Goal: Task Accomplishment & Management: Use online tool/utility

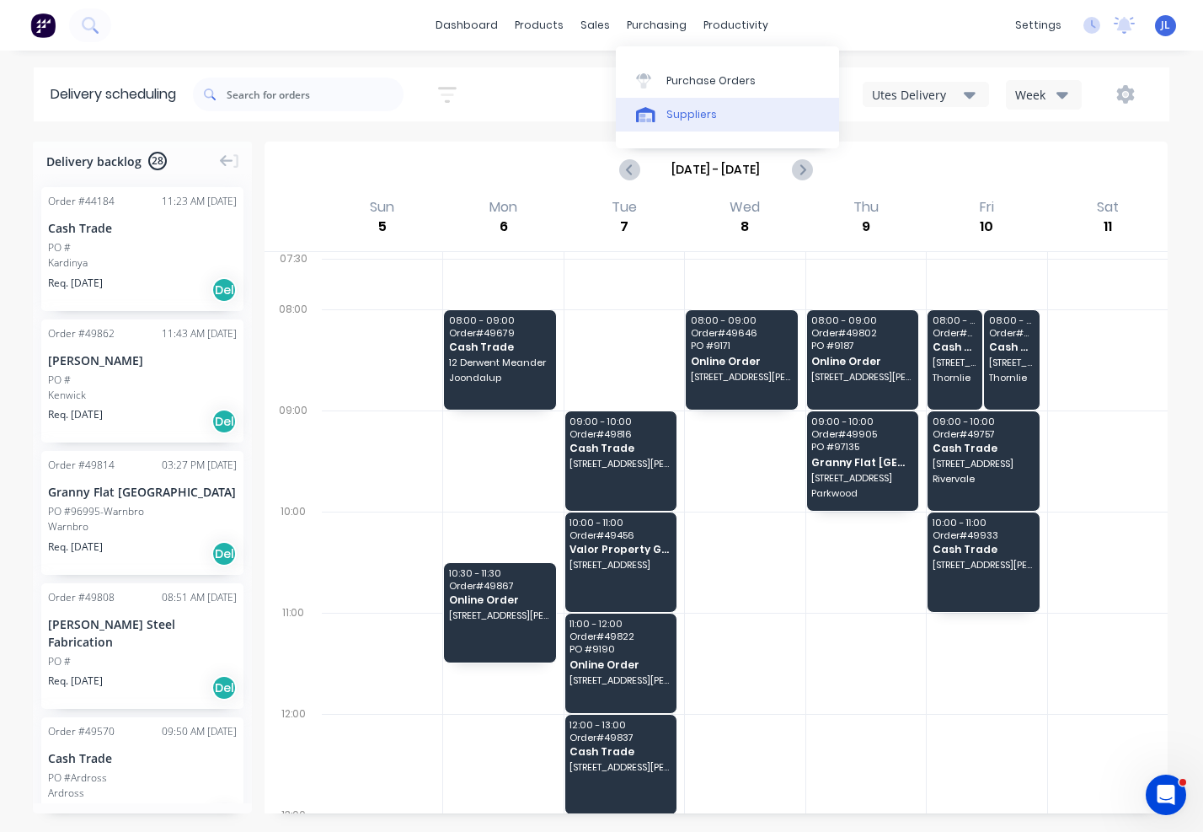
click at [693, 122] on link "Suppliers" at bounding box center [727, 115] width 223 height 34
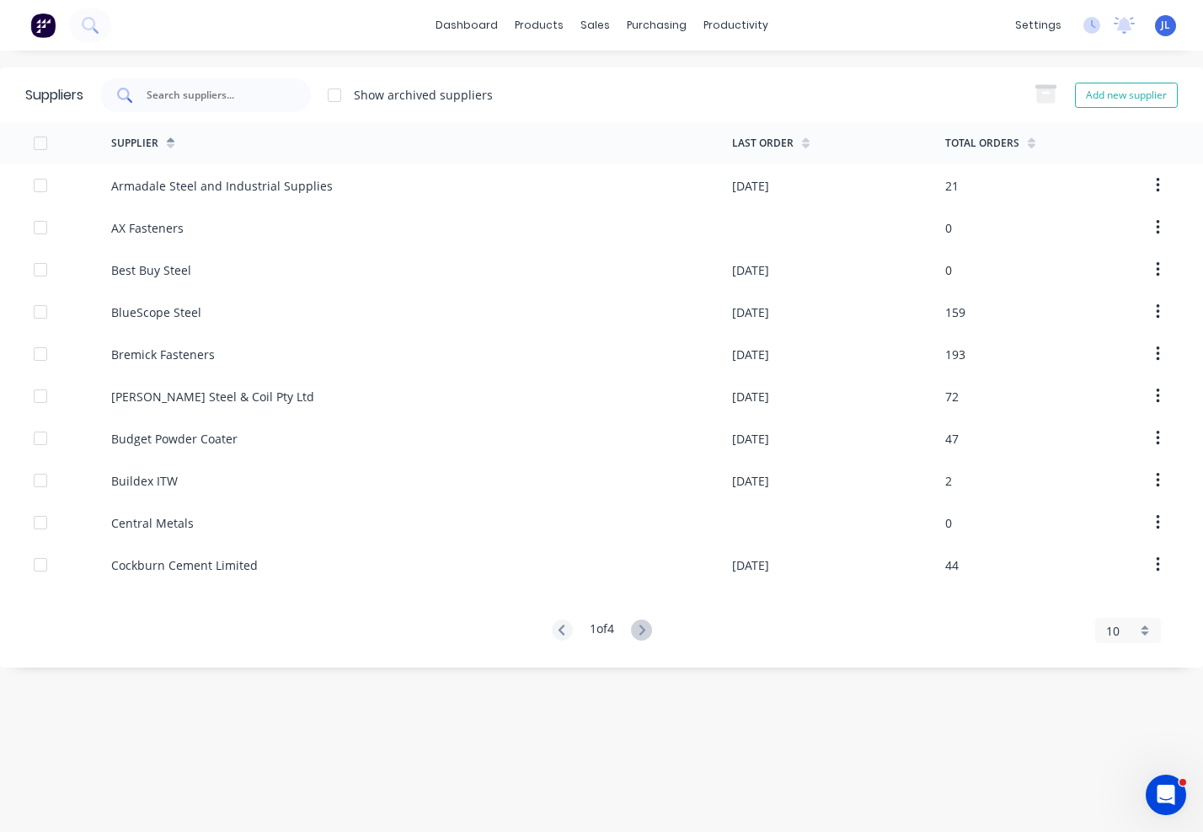
click at [260, 87] on input "text" at bounding box center [215, 95] width 140 height 17
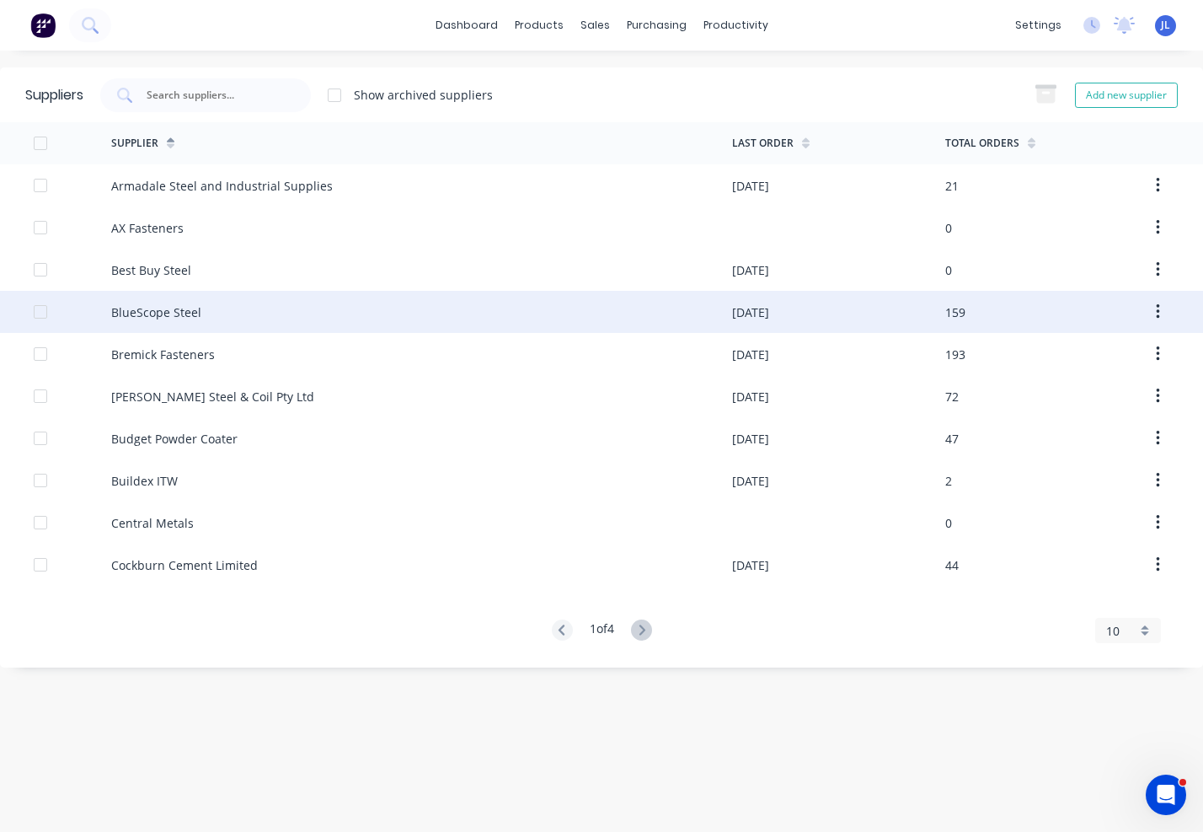
click at [182, 313] on div "BlueScope Steel" at bounding box center [156, 312] width 90 height 18
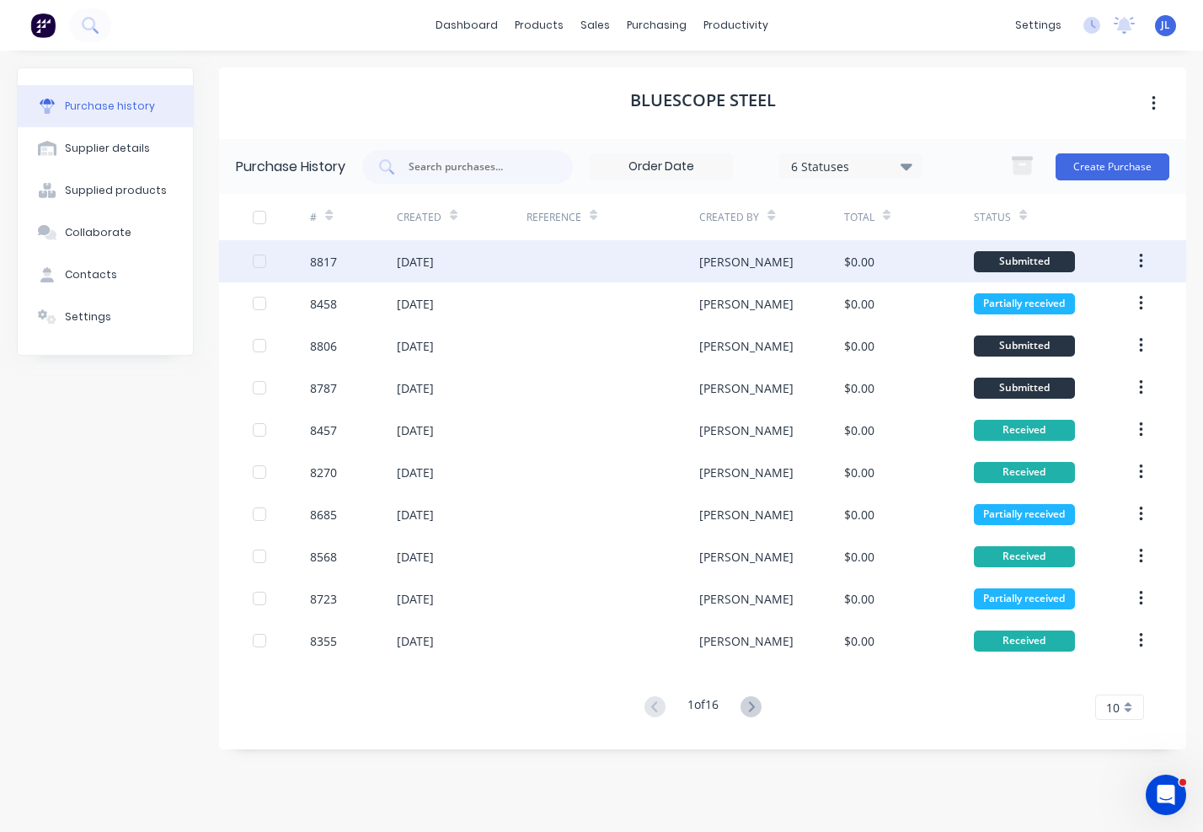
click at [611, 271] on div at bounding box center [613, 261] width 173 height 42
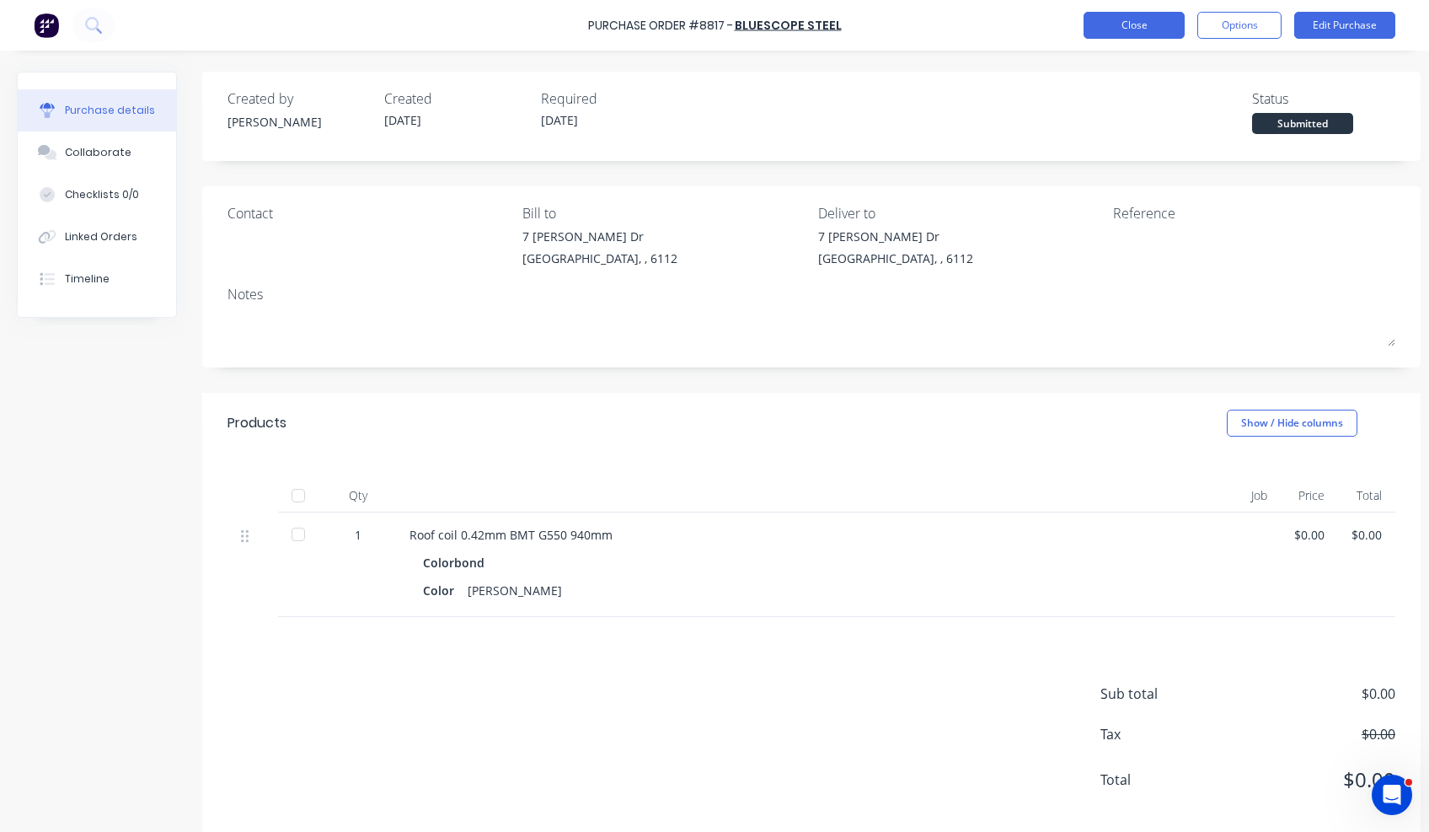
click at [1105, 29] on button "Close" at bounding box center [1134, 25] width 101 height 27
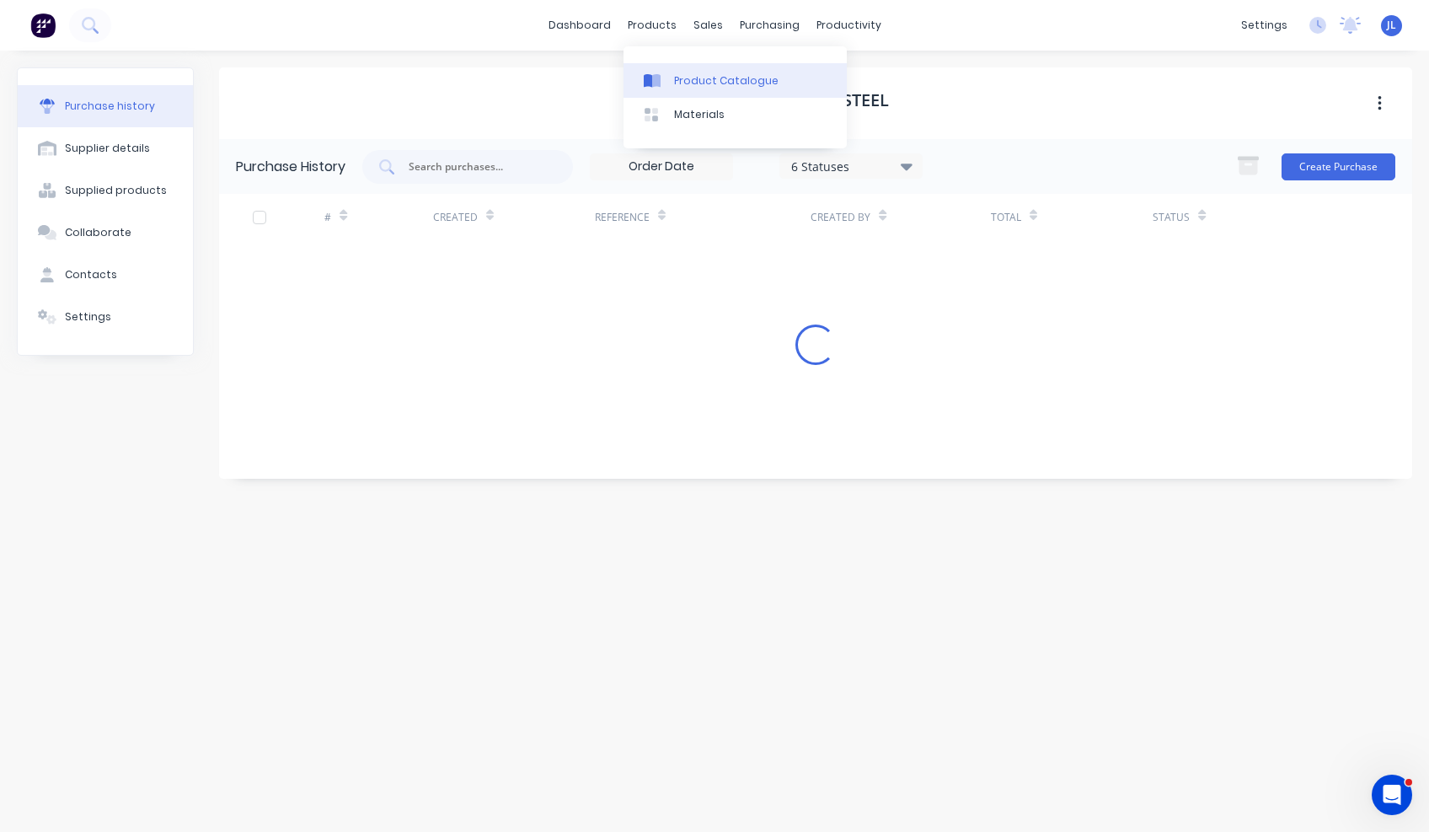
click at [704, 79] on div "Product Catalogue" at bounding box center [726, 80] width 104 height 15
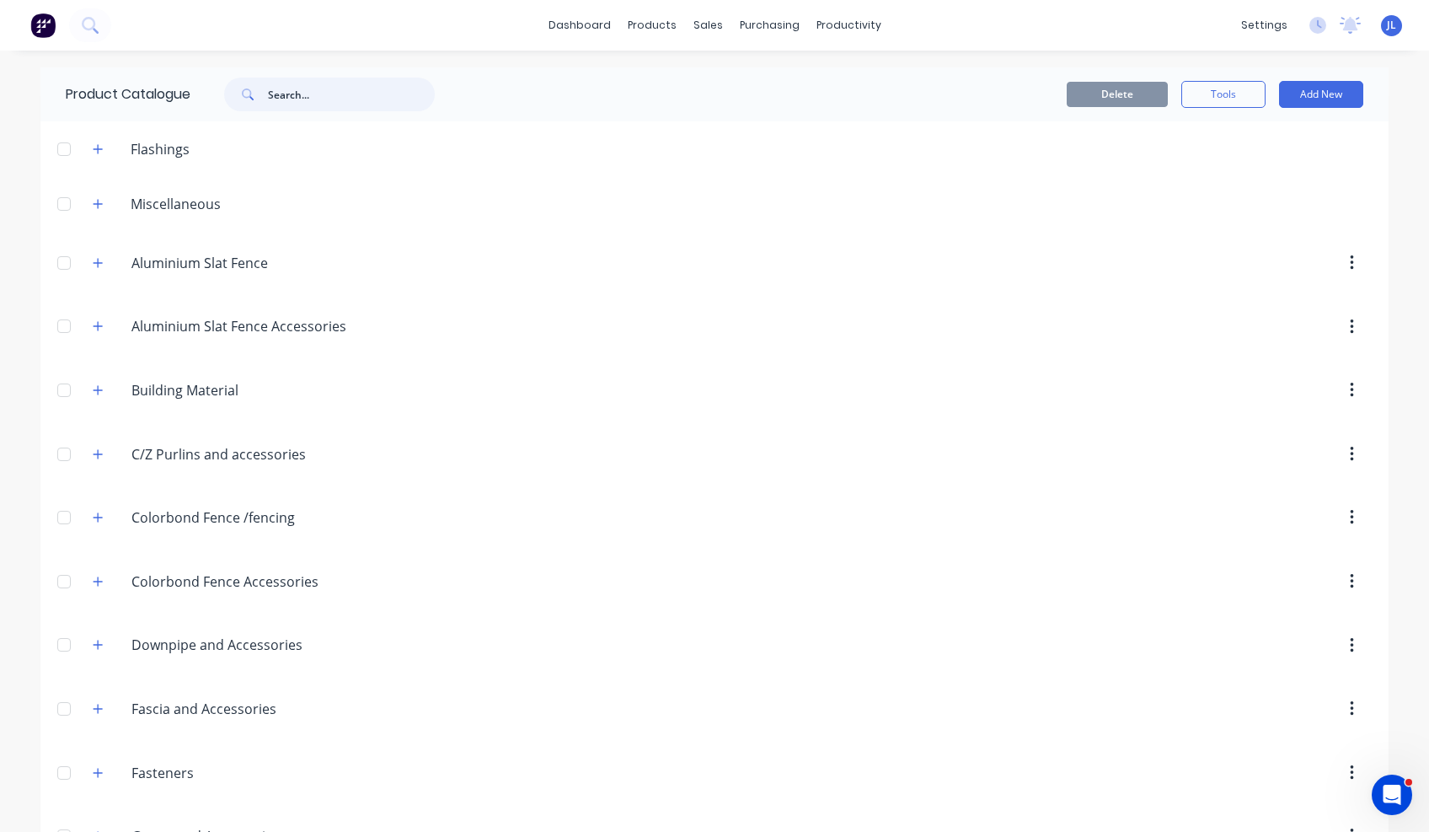
click at [324, 95] on input "text" at bounding box center [351, 95] width 167 height 34
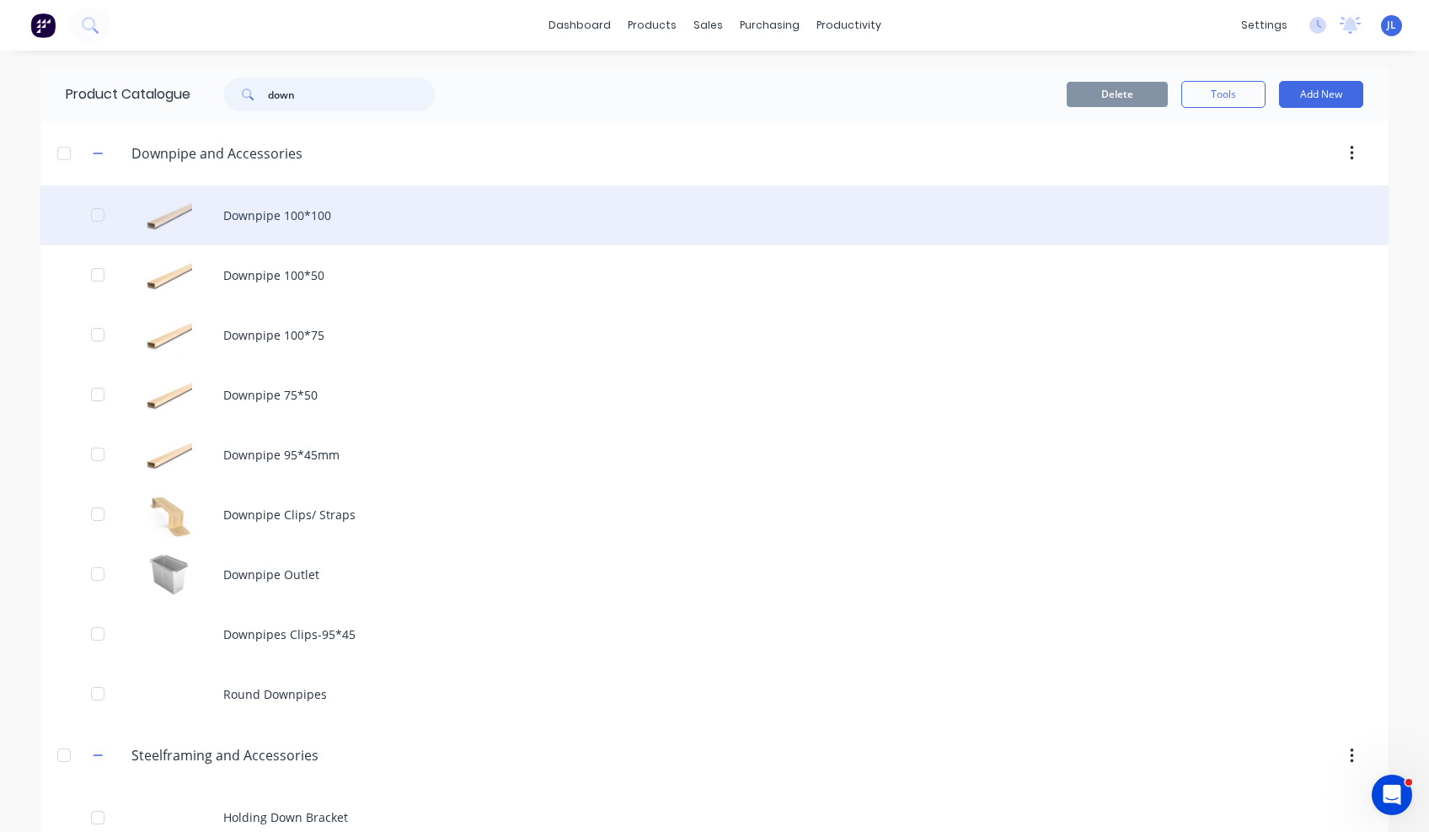
type input "down"
click at [274, 208] on div "Downpipe 100*100" at bounding box center [714, 215] width 1348 height 60
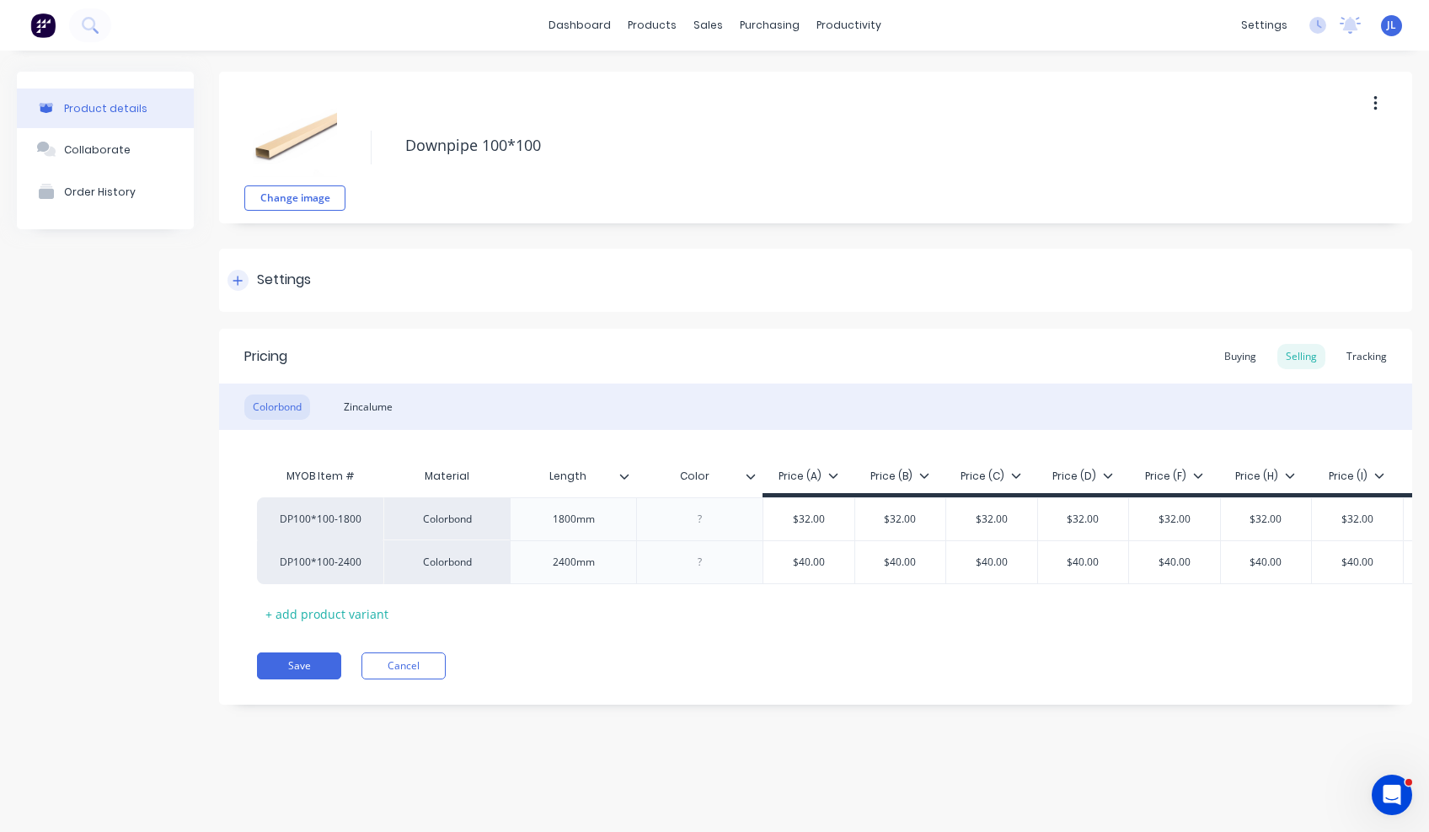
click at [244, 285] on div at bounding box center [237, 280] width 21 height 21
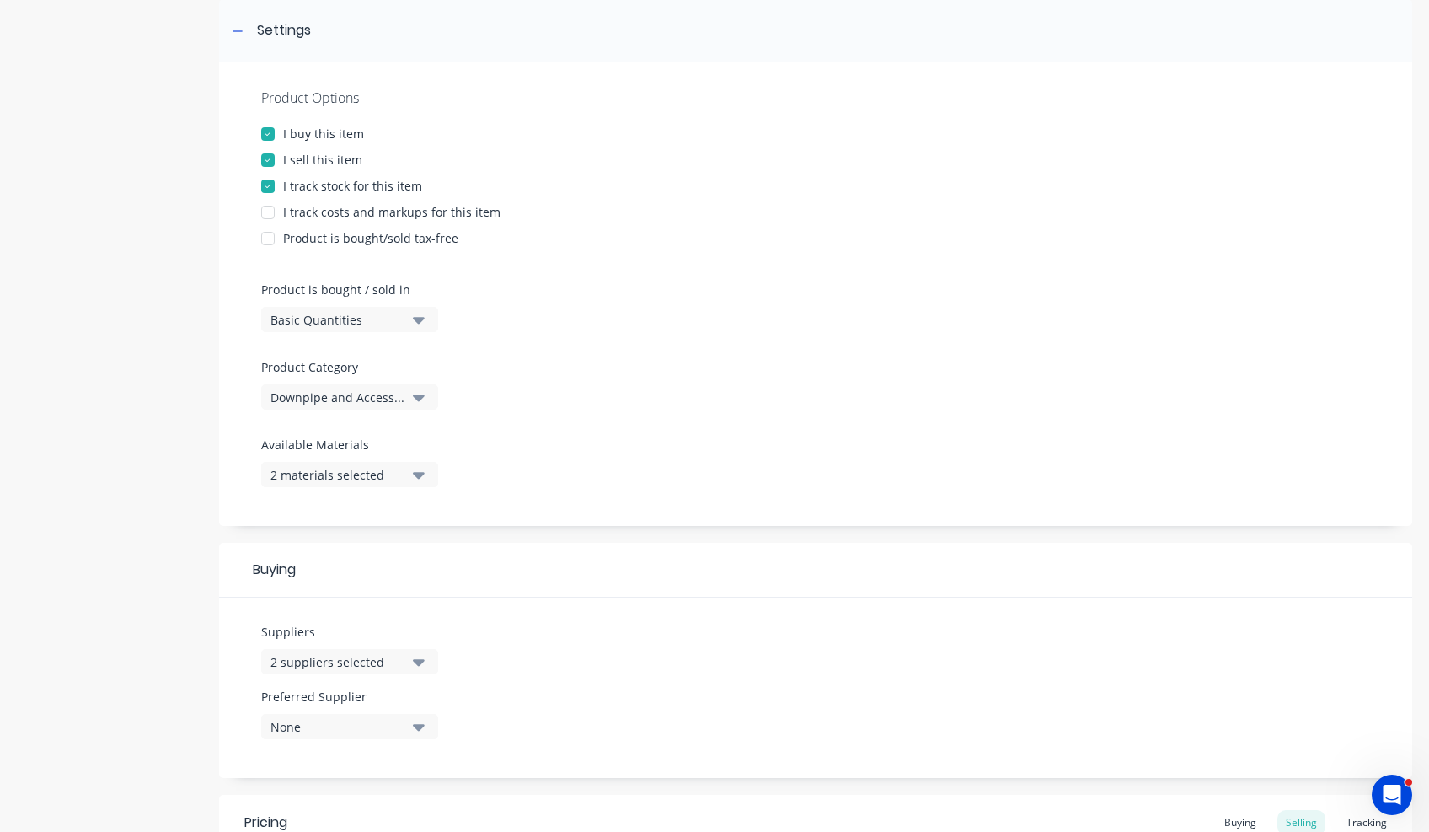
scroll to position [253, 0]
click at [409, 469] on button "2 materials selected" at bounding box center [349, 470] width 177 height 25
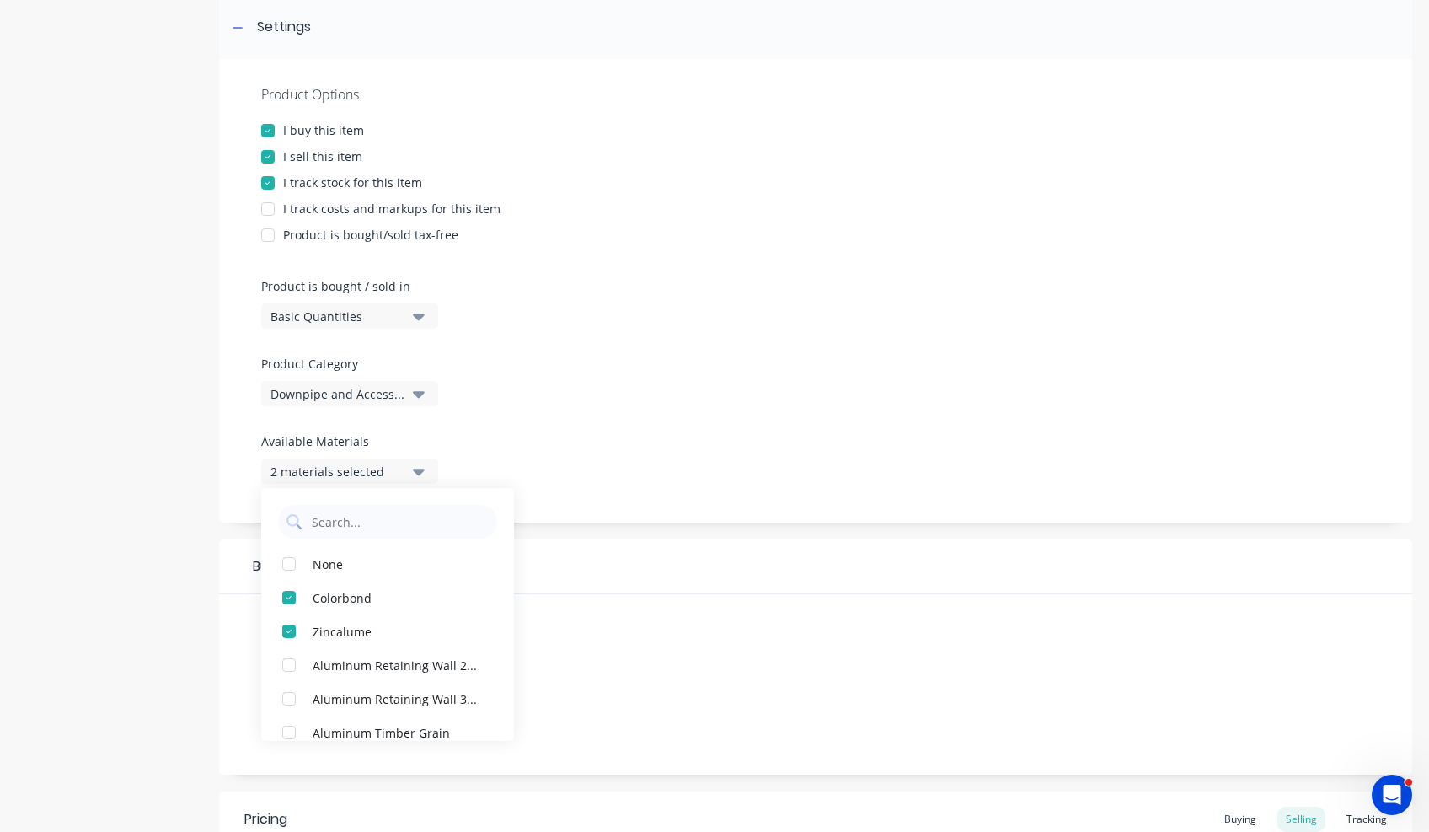
click at [409, 471] on button "2 materials selected" at bounding box center [349, 470] width 177 height 25
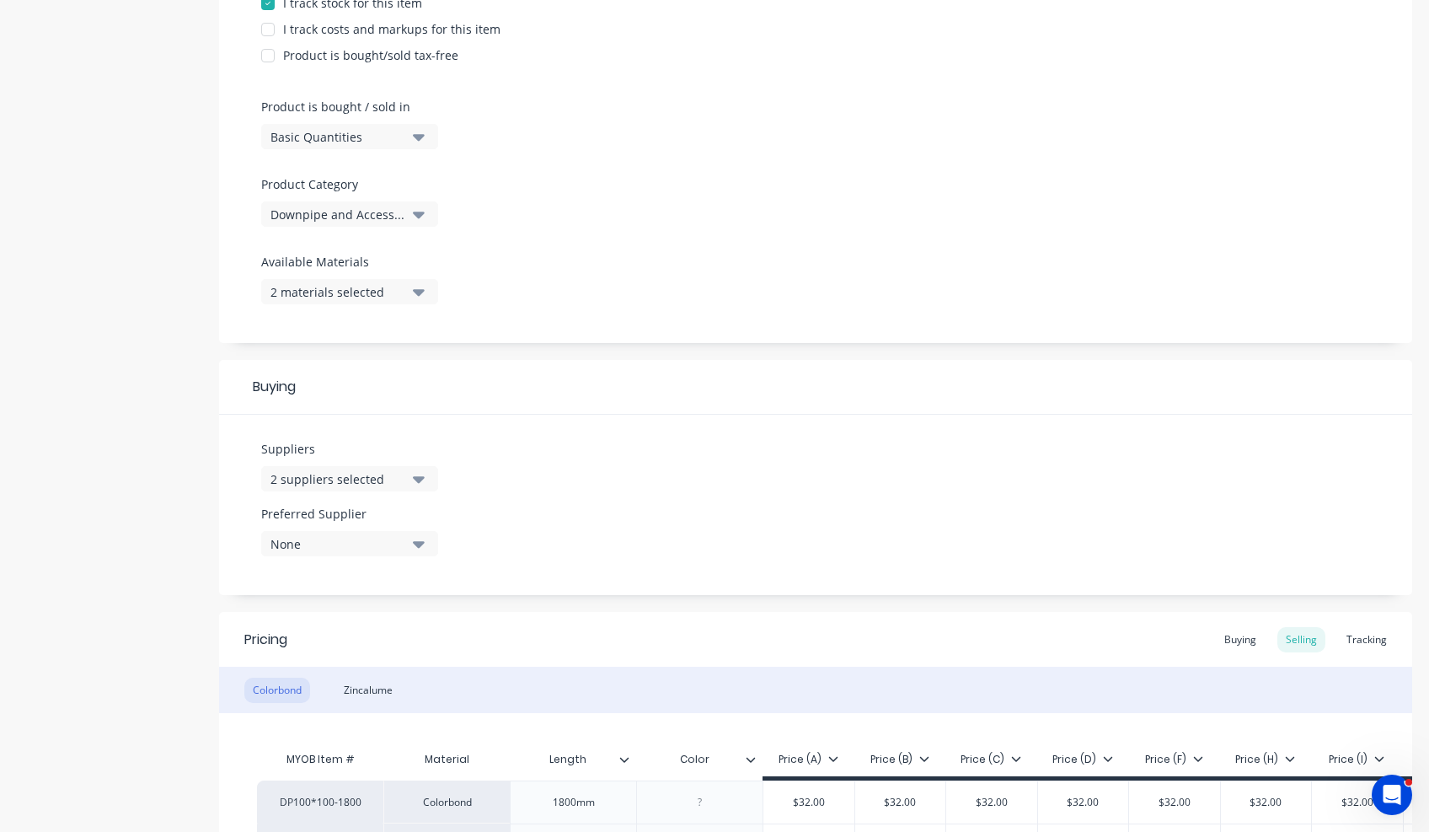
scroll to position [590, 0]
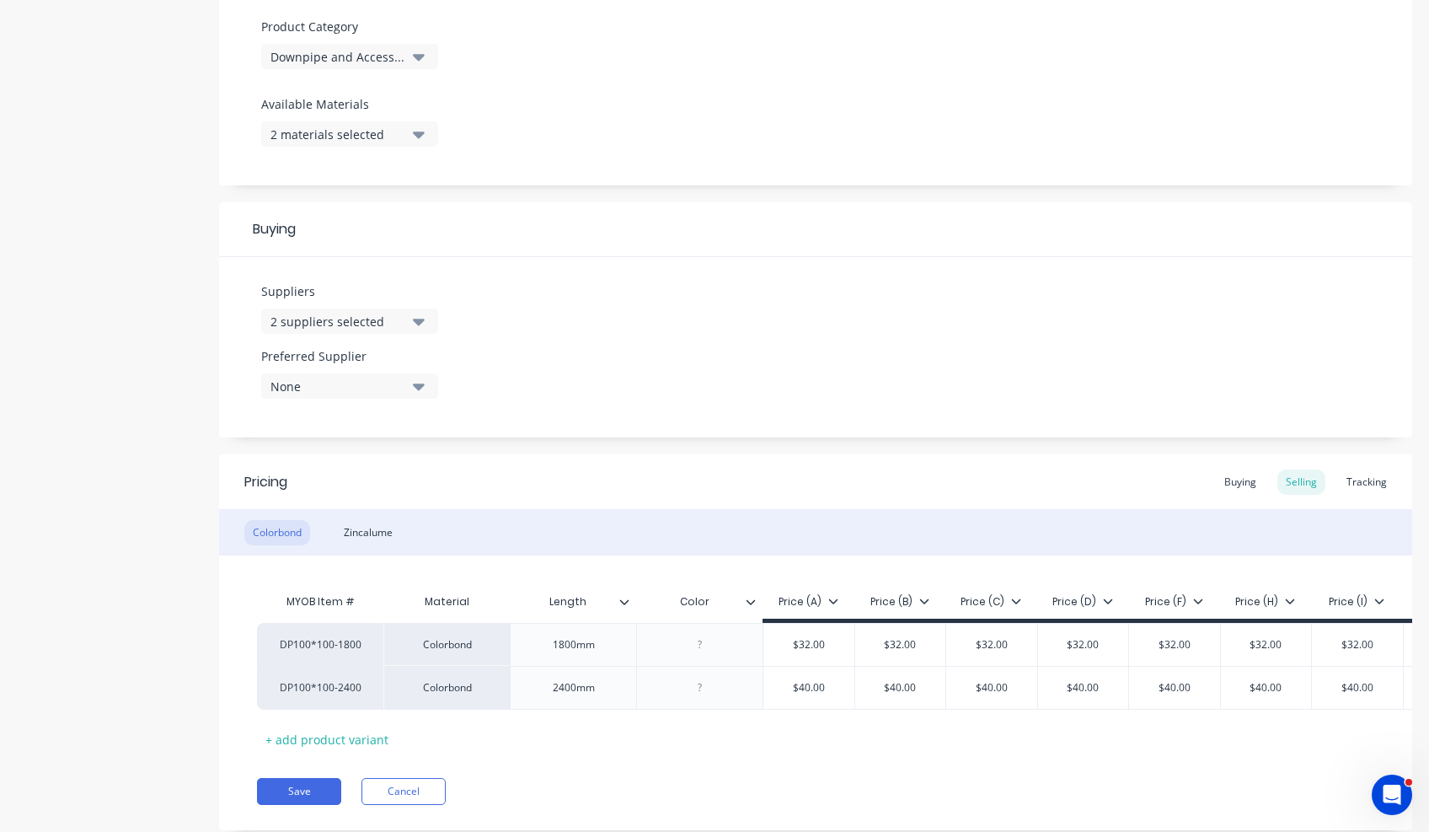
click at [352, 323] on div "2 suppliers selected" at bounding box center [337, 322] width 135 height 18
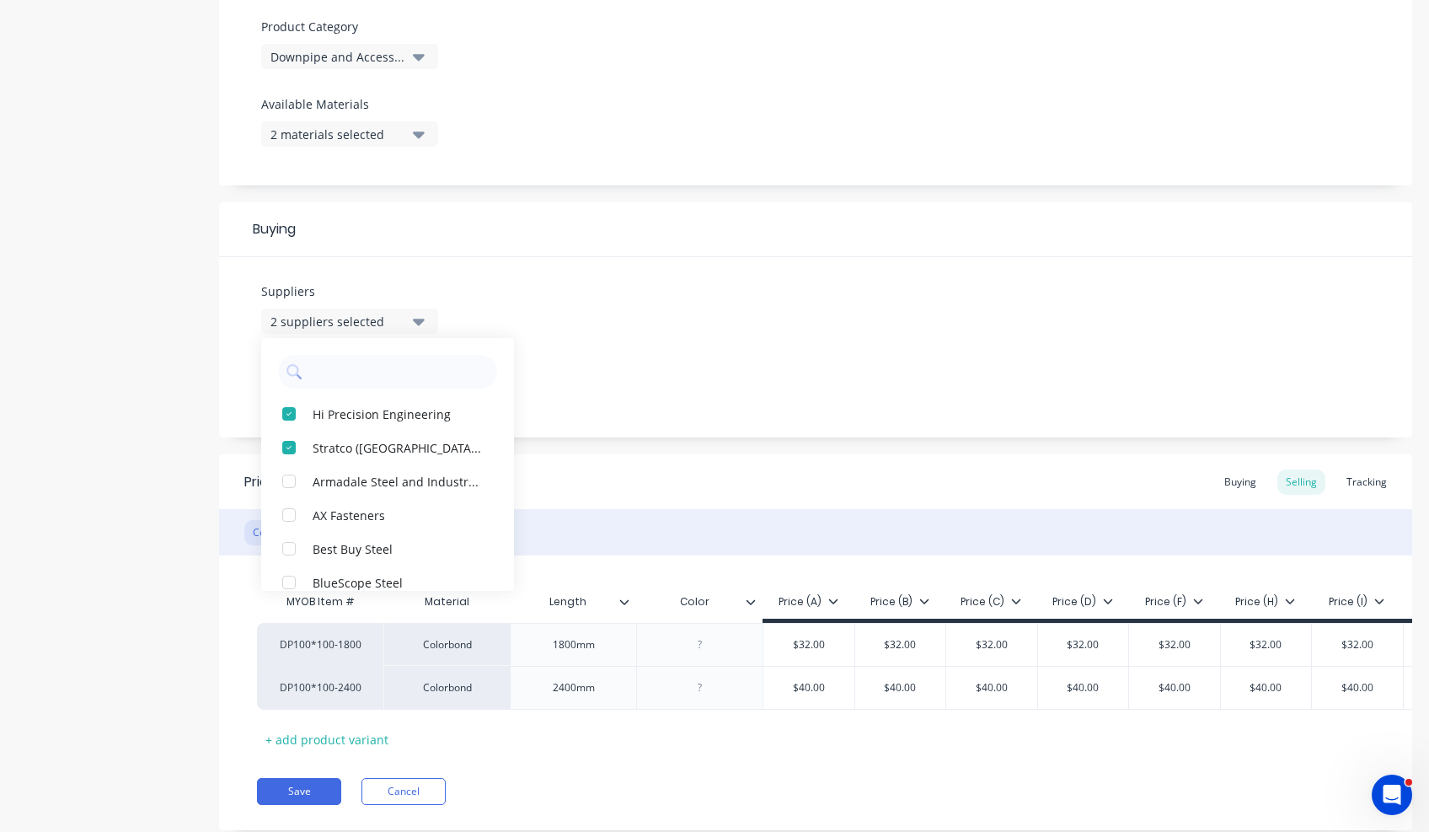
click at [155, 367] on div "Product details Collaborate Order History" at bounding box center [105, 168] width 177 height 1373
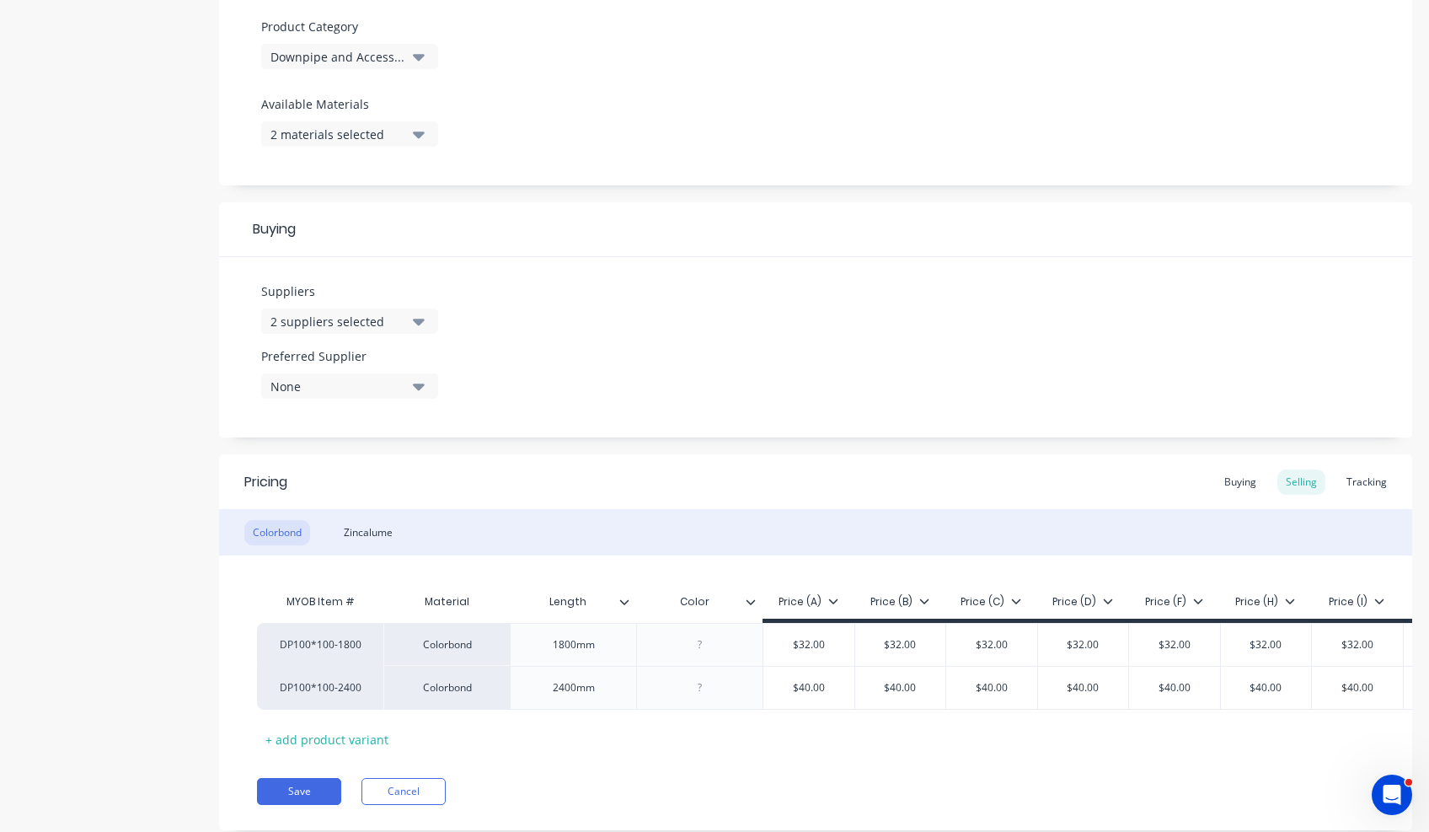
click at [387, 387] on div "None" at bounding box center [337, 386] width 135 height 18
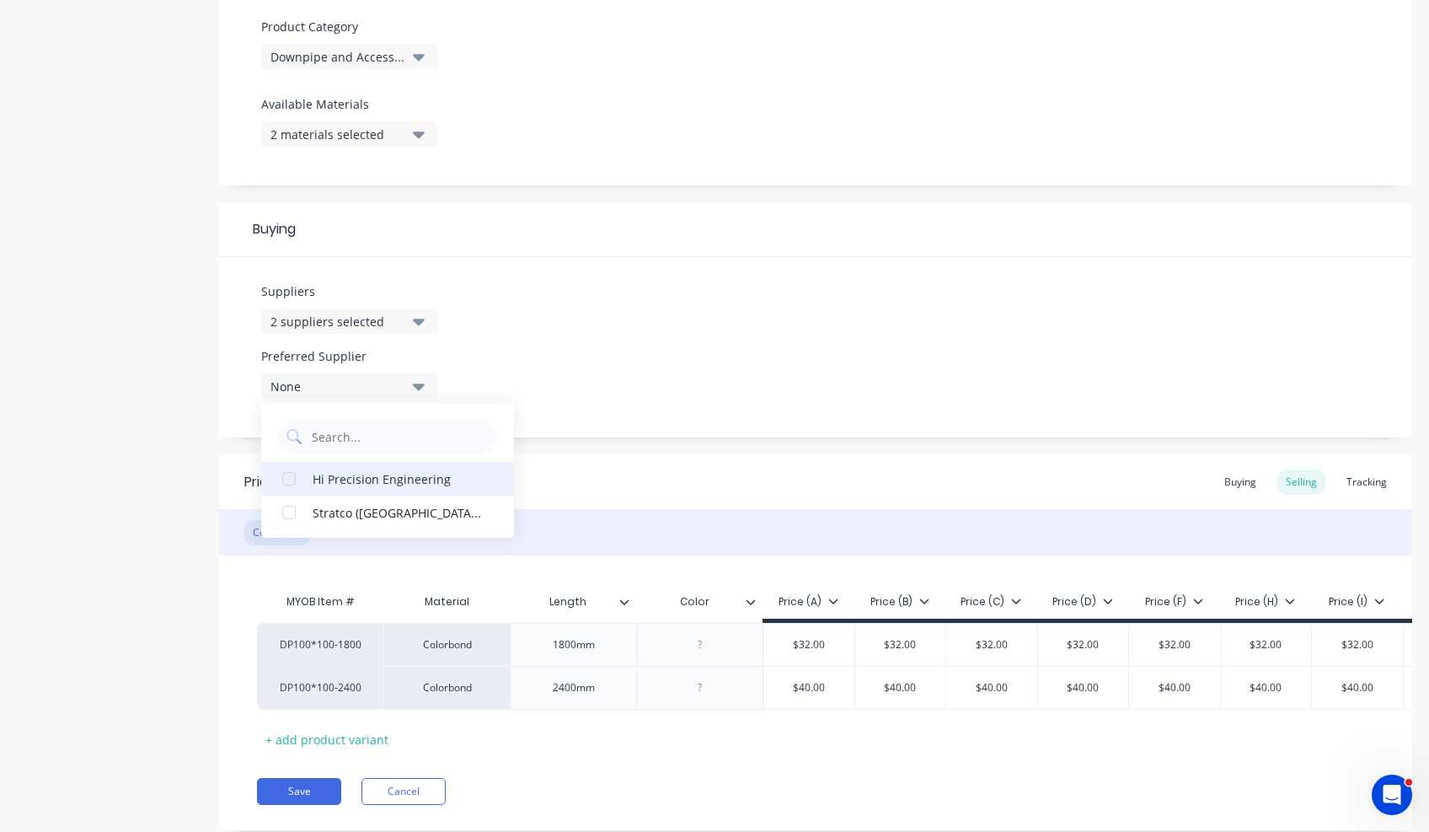
click at [289, 516] on div "button" at bounding box center [289, 512] width 34 height 34
click at [175, 512] on div "Product details Collaborate Order History" at bounding box center [105, 168] width 177 height 1373
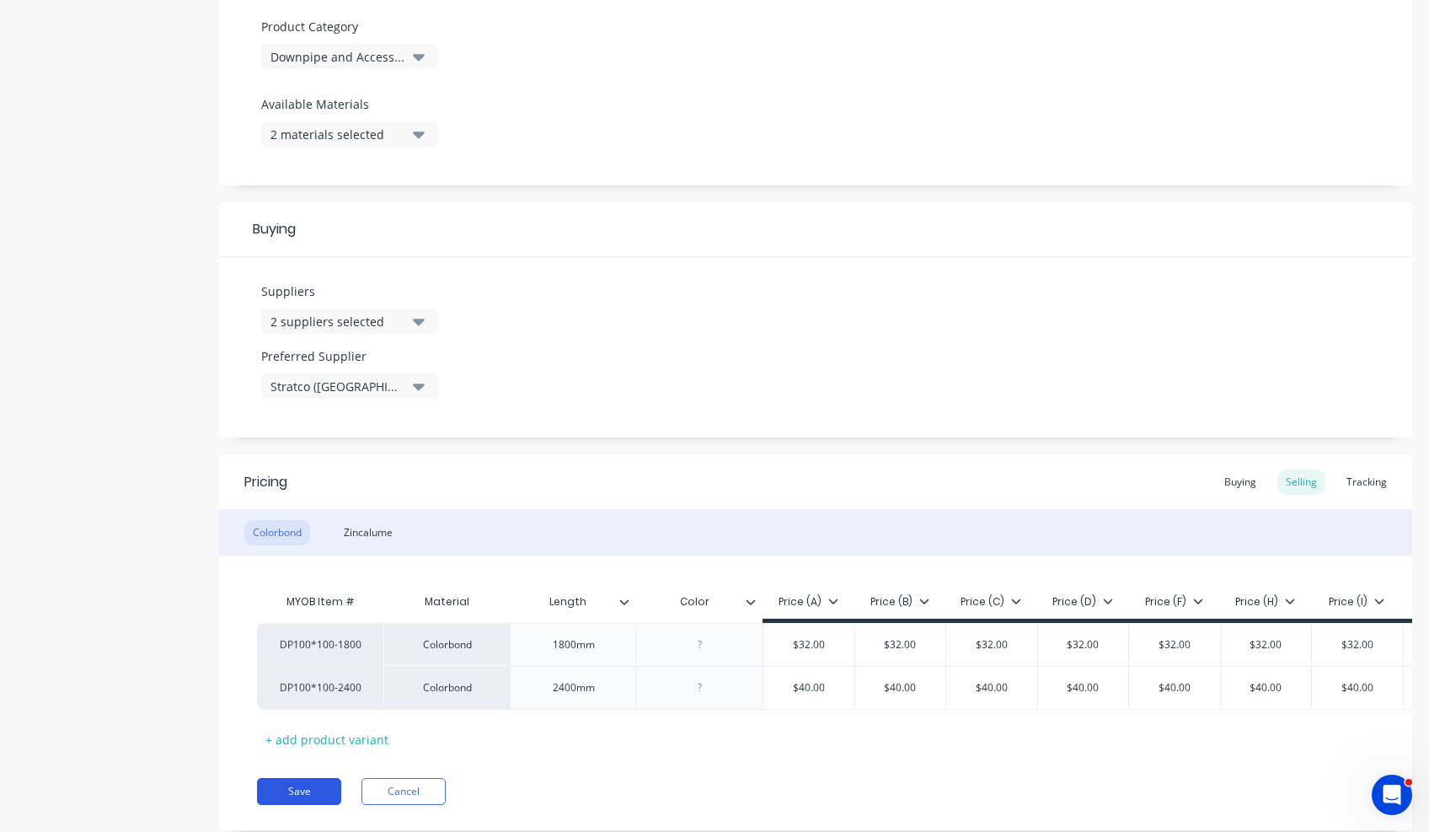
click at [295, 805] on button "Save" at bounding box center [299, 791] width 84 height 27
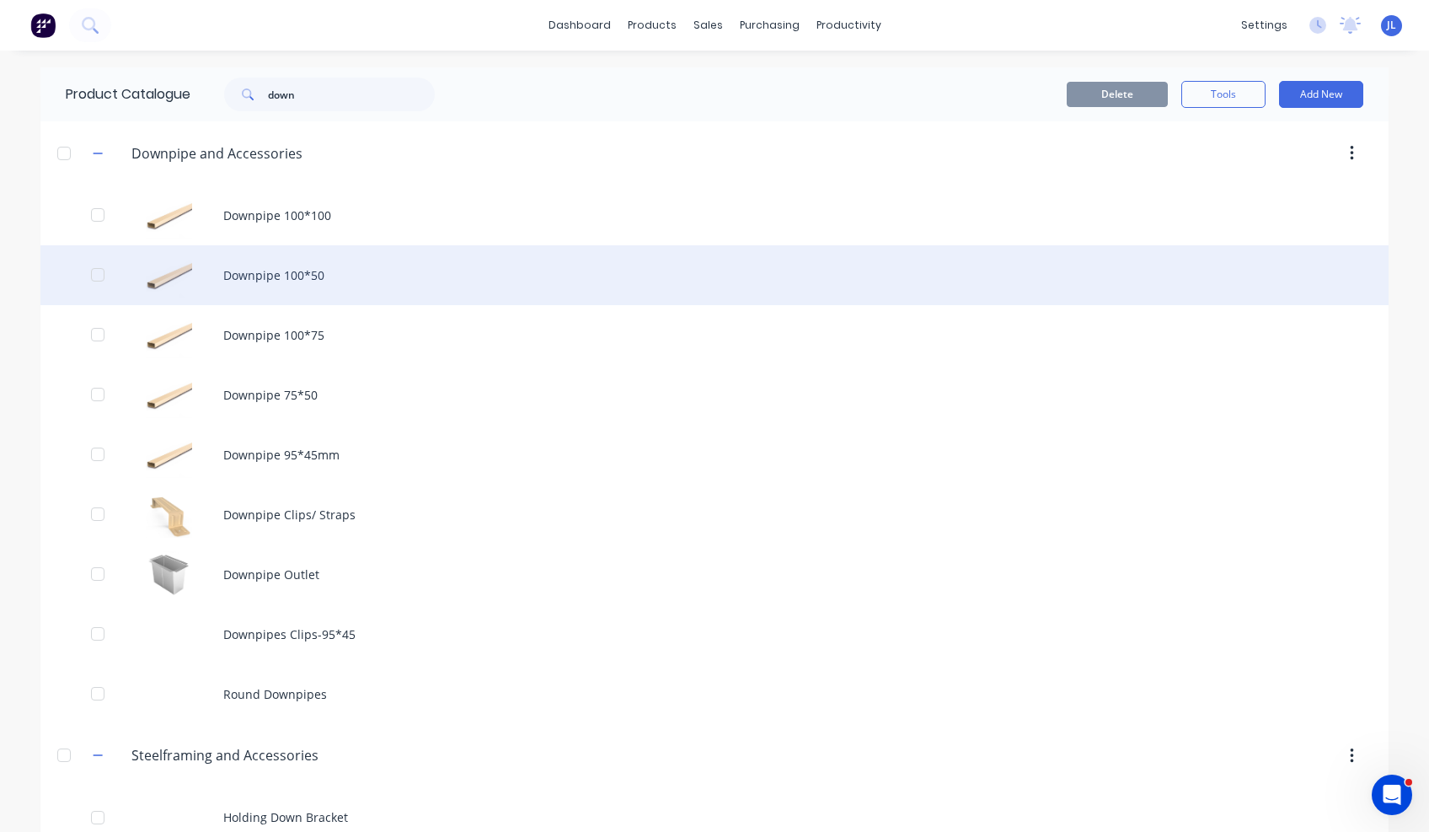
click at [302, 276] on div "Downpipe 100*50" at bounding box center [714, 275] width 1348 height 60
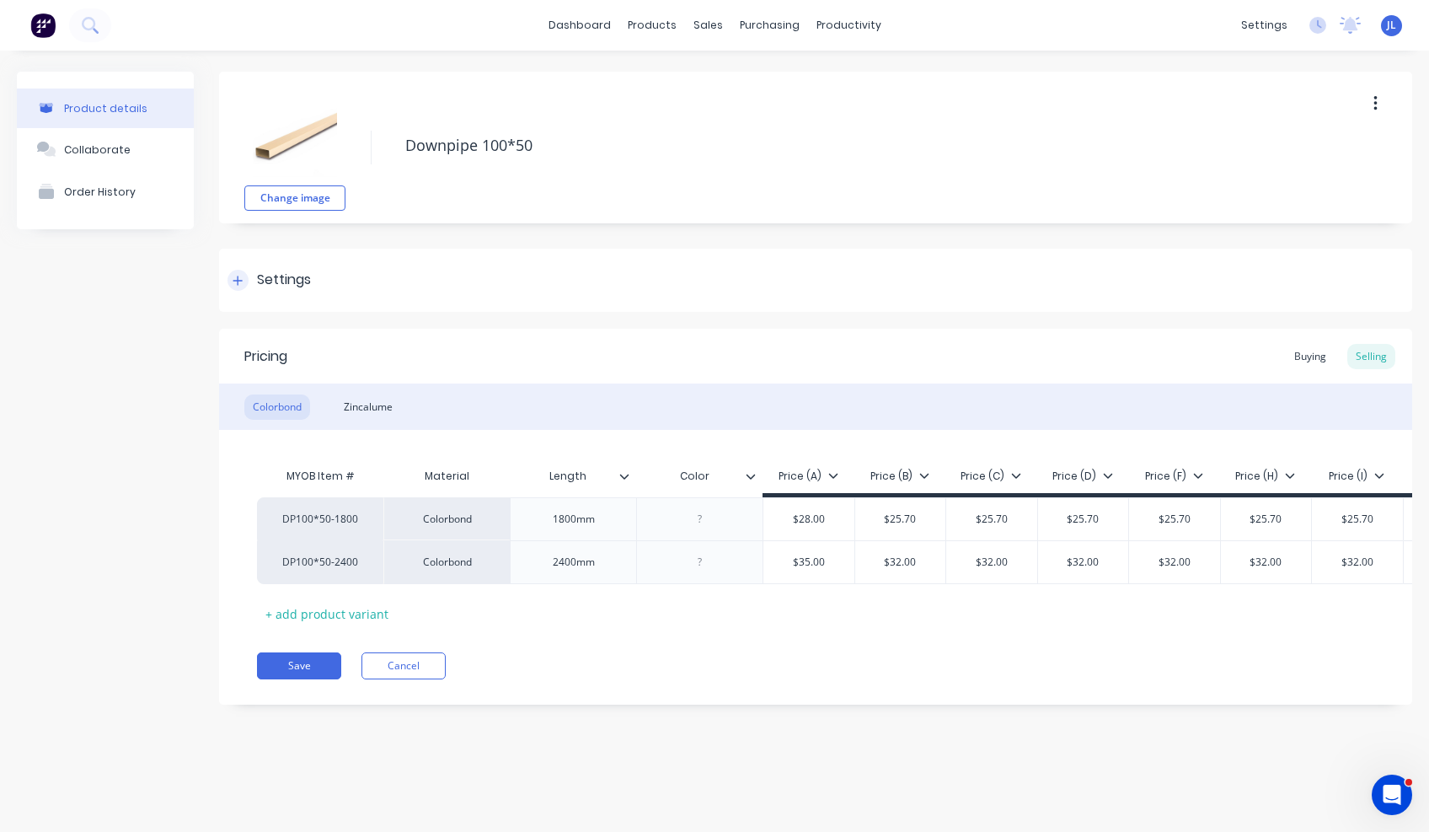
click at [243, 279] on icon at bounding box center [238, 281] width 10 height 12
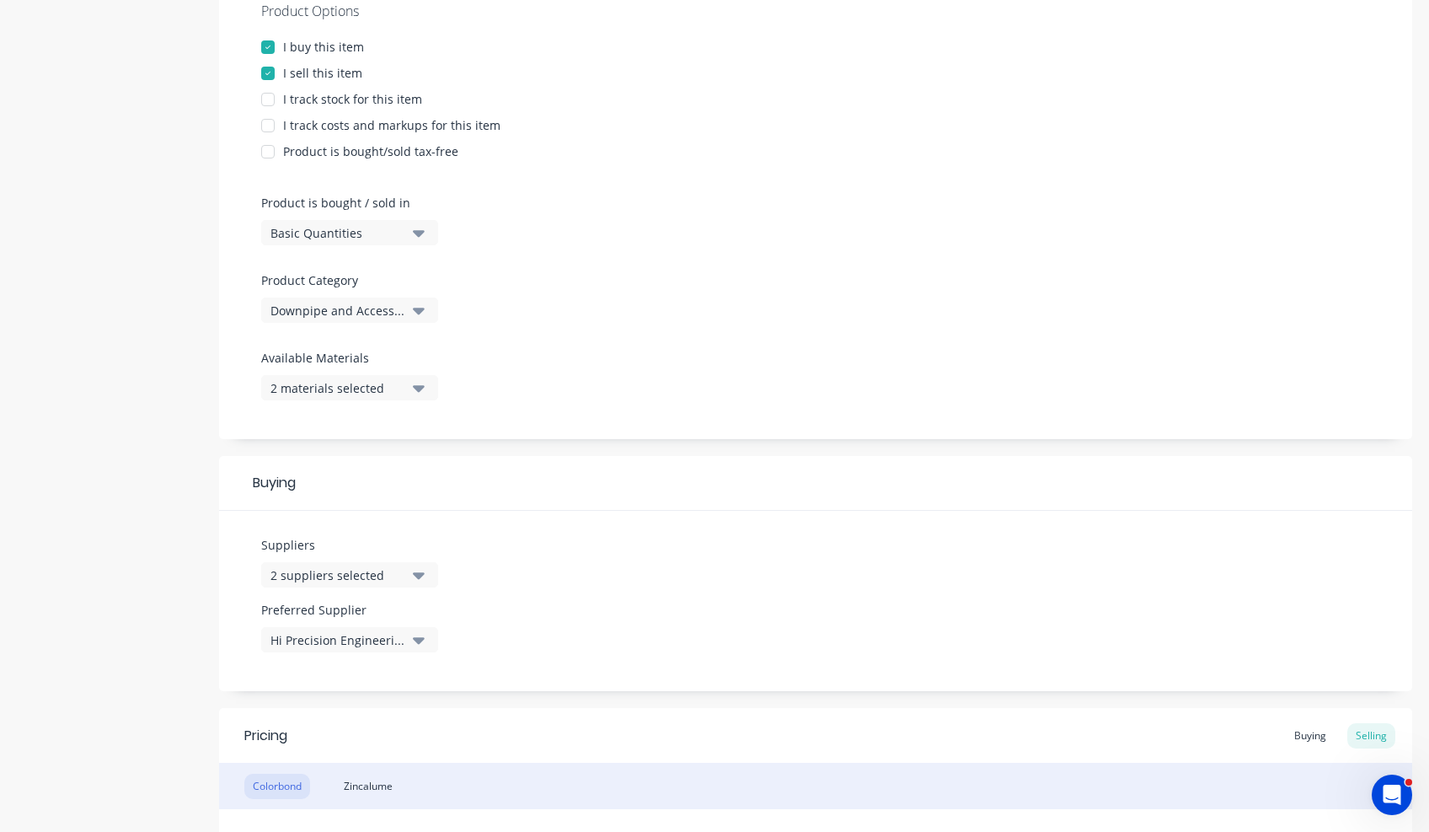
scroll to position [337, 0]
click at [384, 578] on div "2 suppliers selected" at bounding box center [337, 574] width 135 height 18
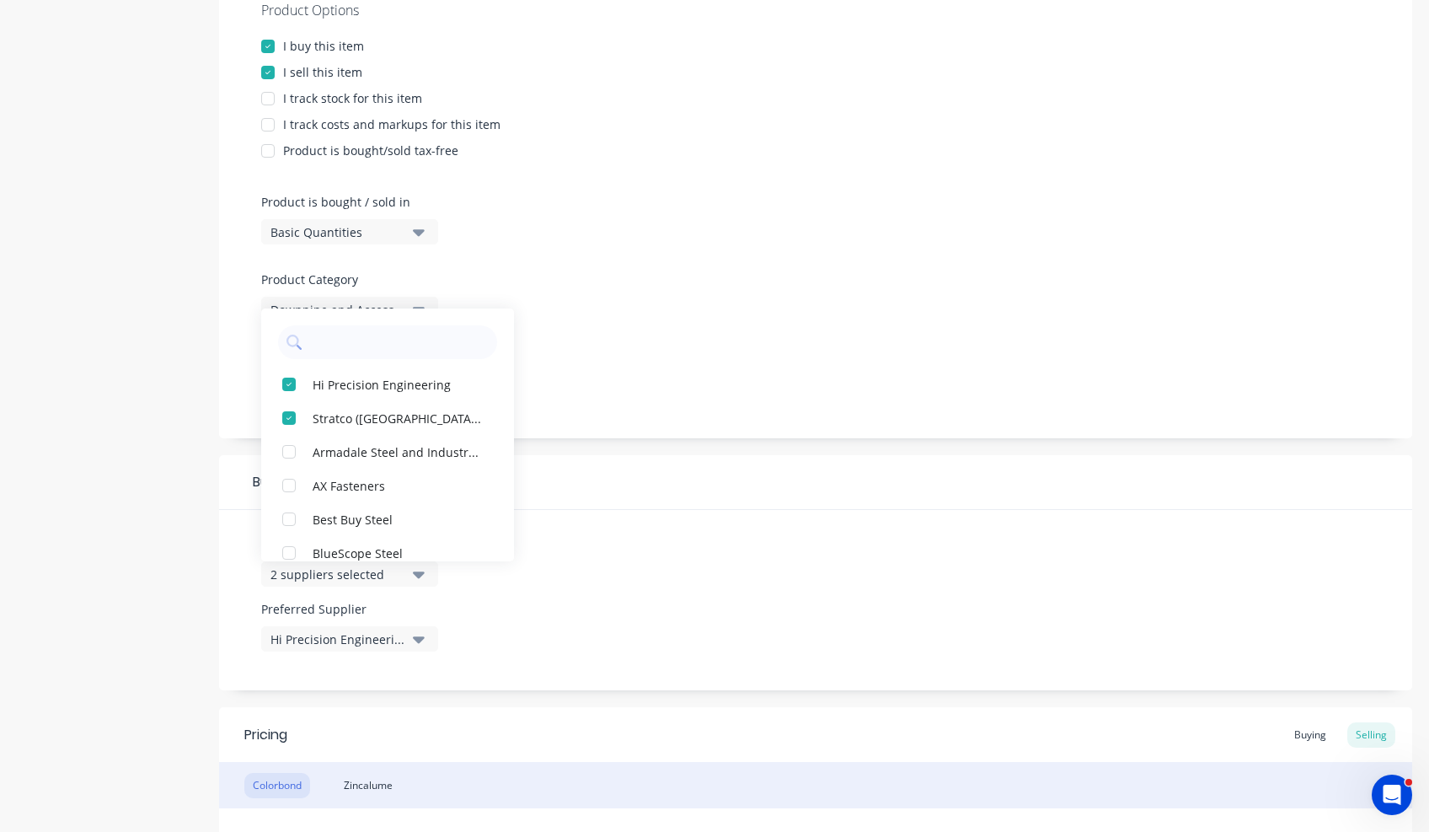
click at [124, 561] on div "Product details Collaborate Order History" at bounding box center [105, 421] width 177 height 1373
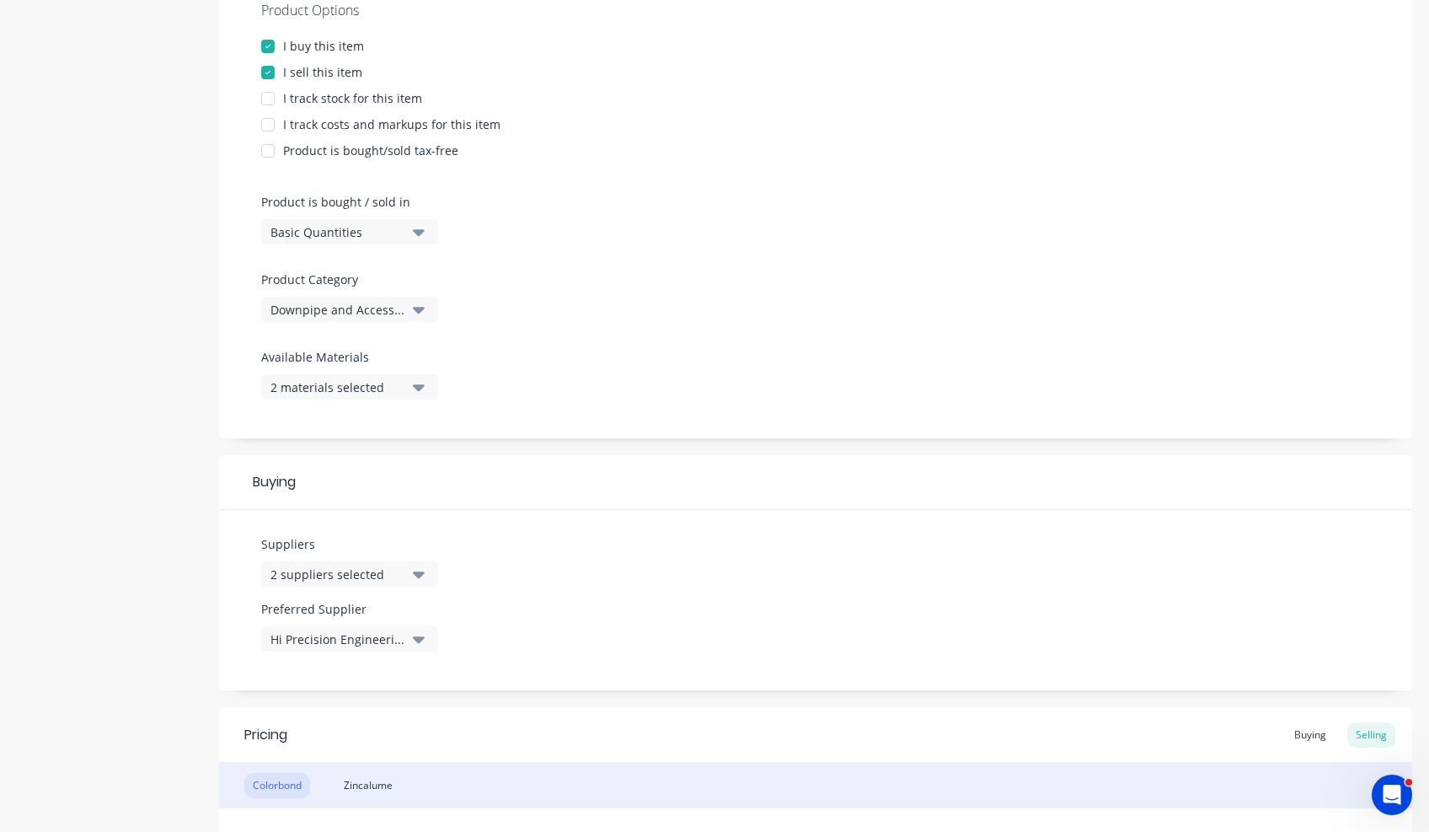
click at [376, 641] on div "Hi Precision Engineering" at bounding box center [337, 639] width 135 height 18
click at [376, 640] on div "Hi Precision Engineering" at bounding box center [337, 639] width 135 height 18
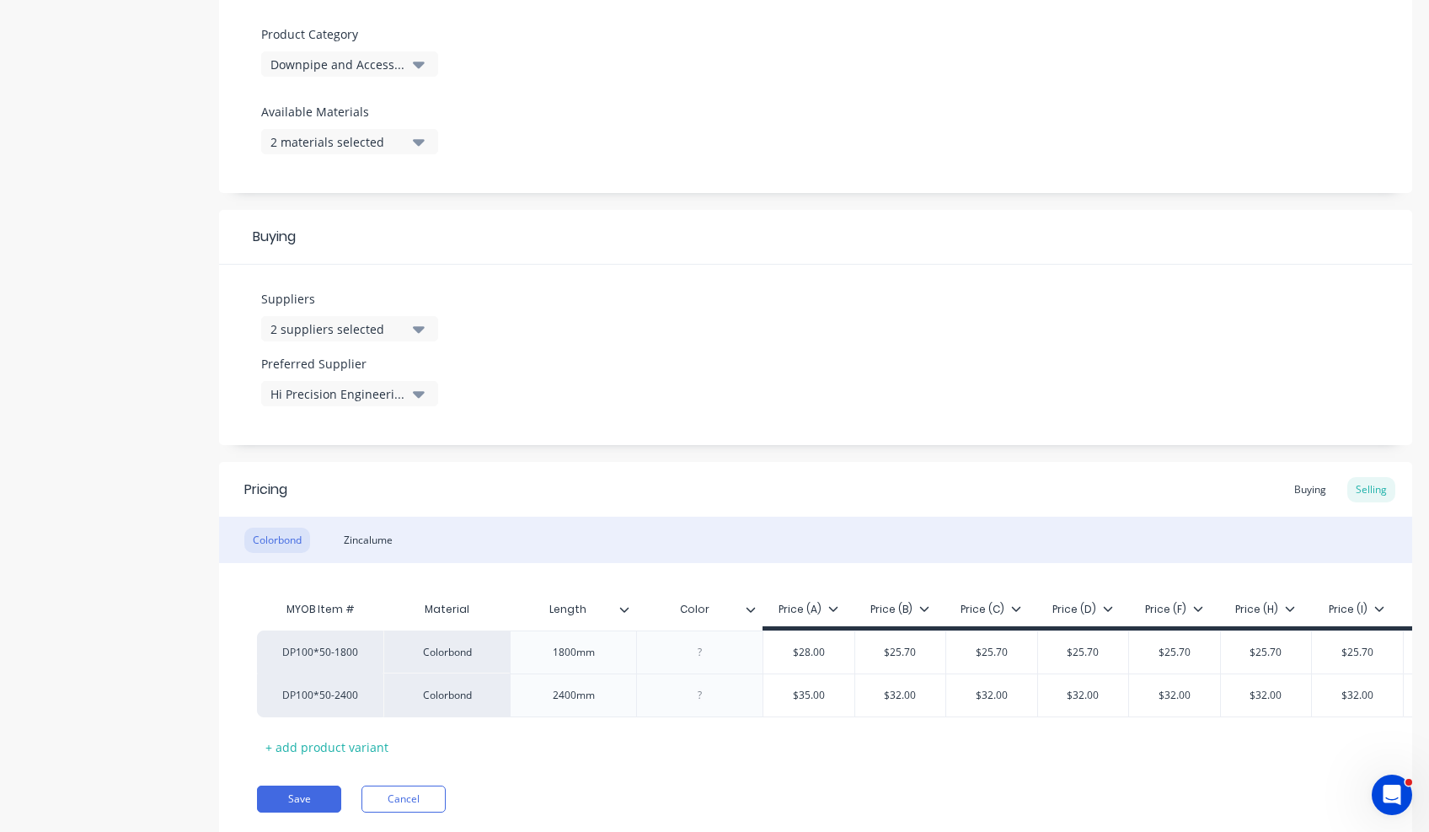
scroll to position [646, 0]
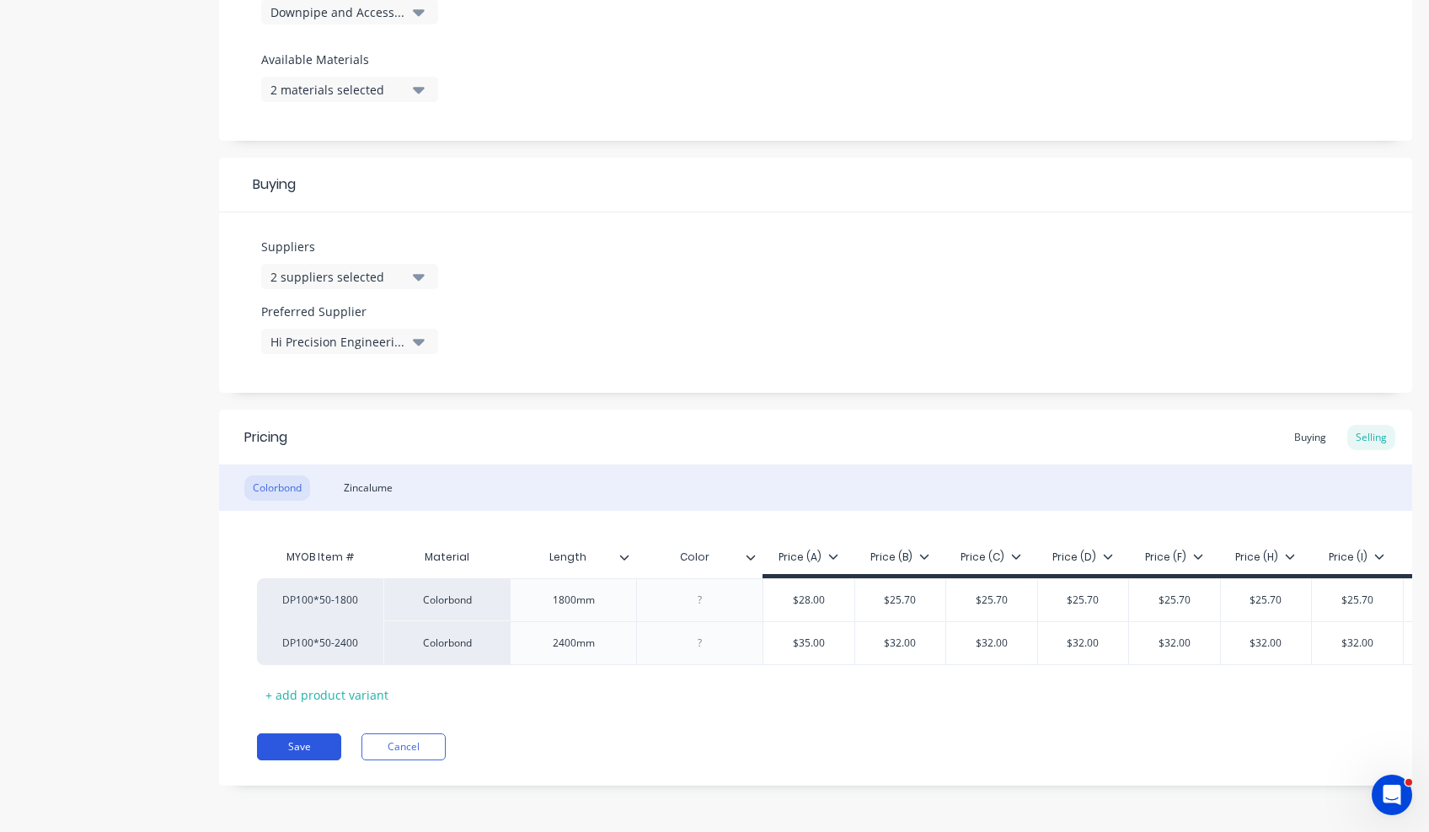
click at [310, 741] on button "Save" at bounding box center [299, 746] width 84 height 27
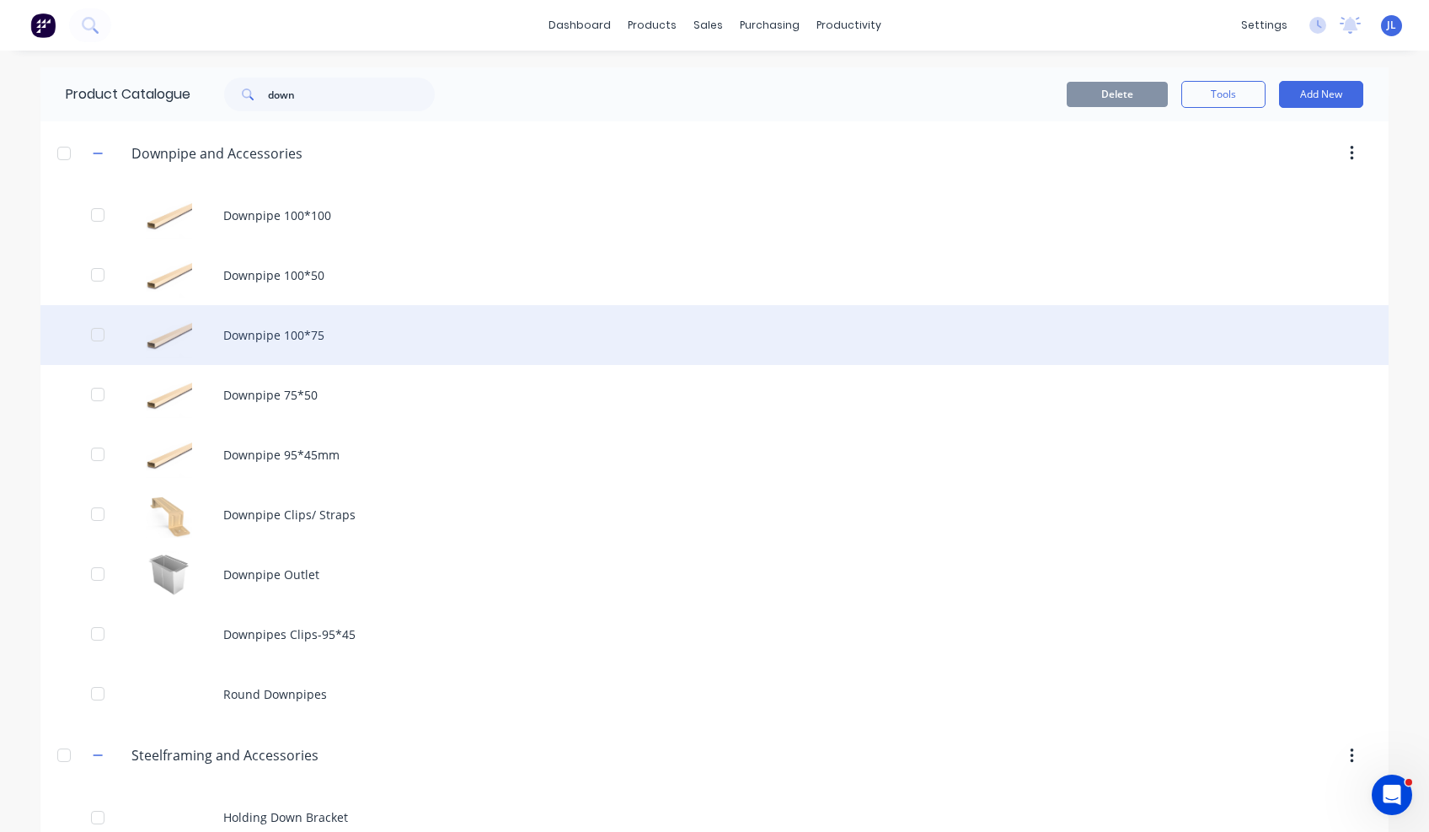
click at [335, 346] on div "Downpipe 100*75" at bounding box center [714, 335] width 1348 height 60
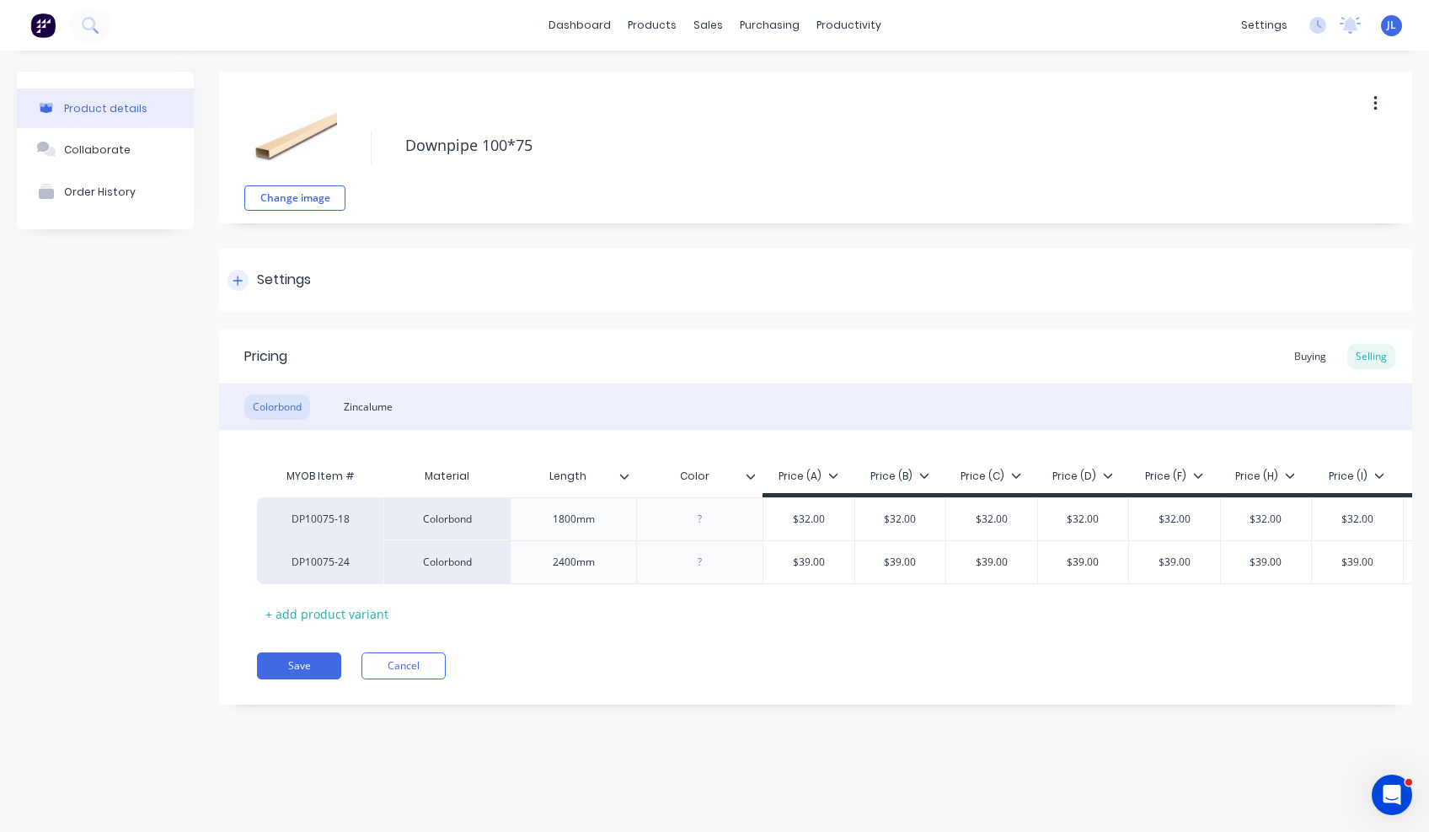
click at [242, 286] on div at bounding box center [237, 280] width 21 height 21
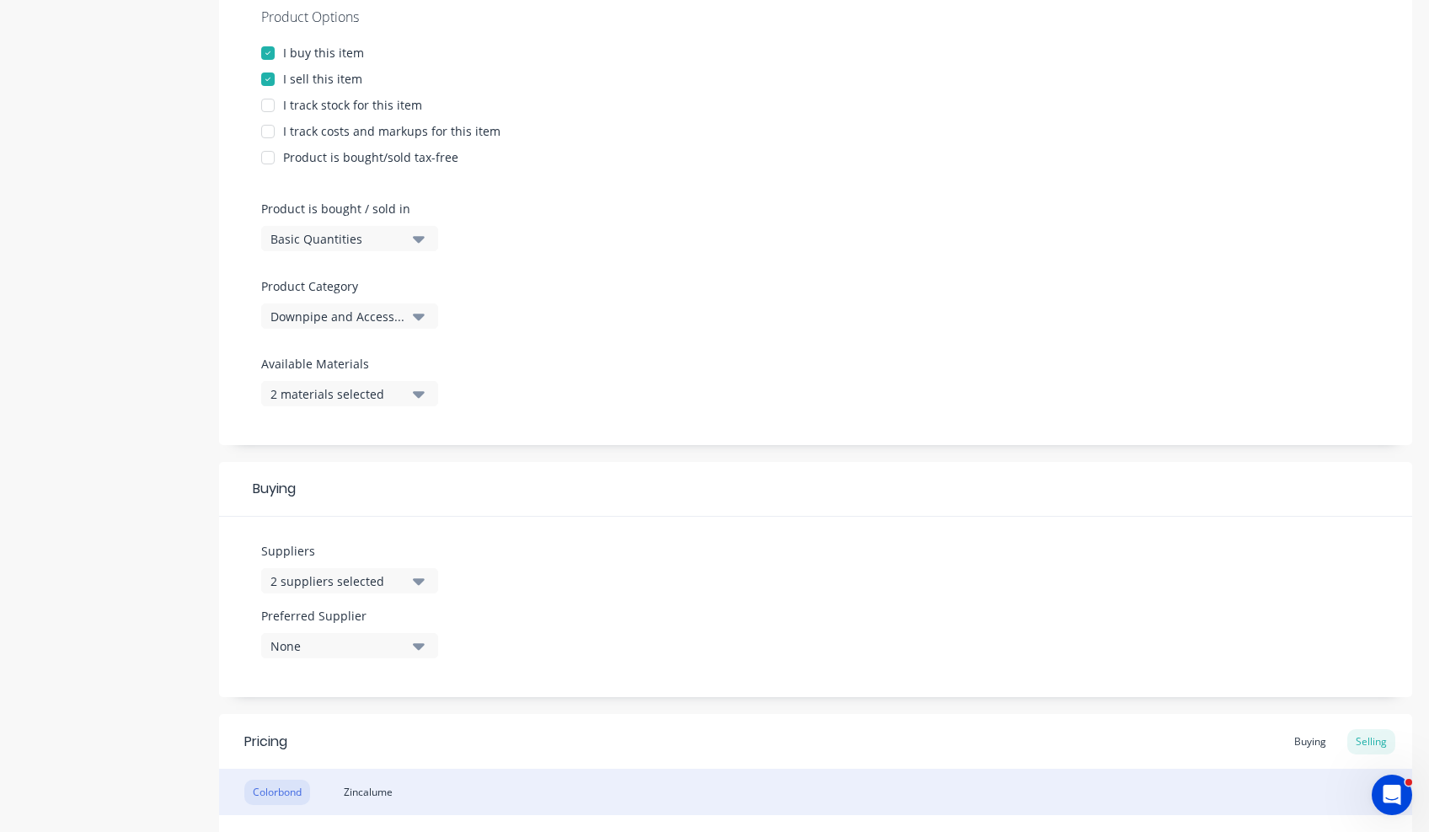
scroll to position [337, 0]
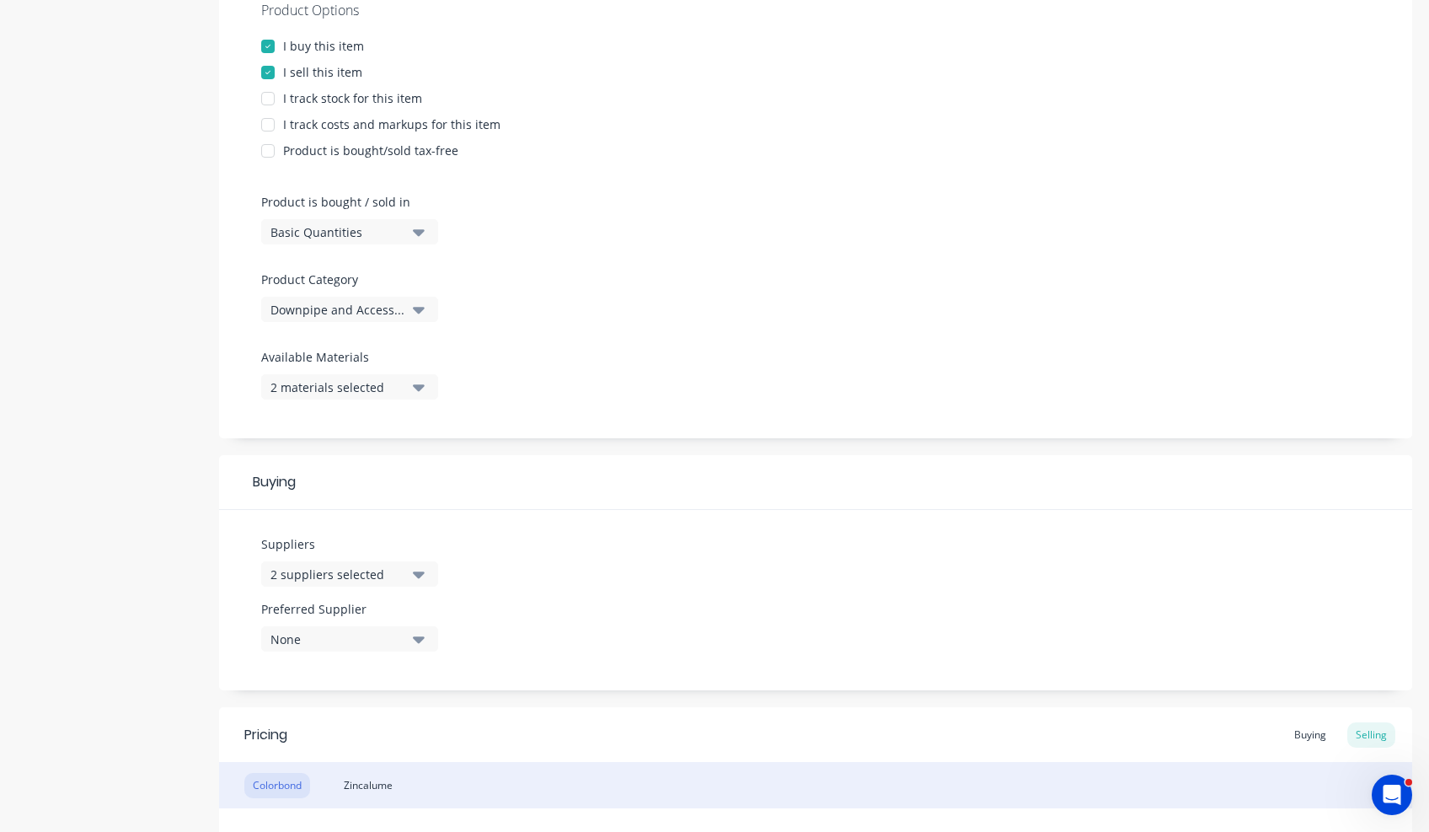
click at [333, 564] on button "2 suppliers selected" at bounding box center [349, 573] width 177 height 25
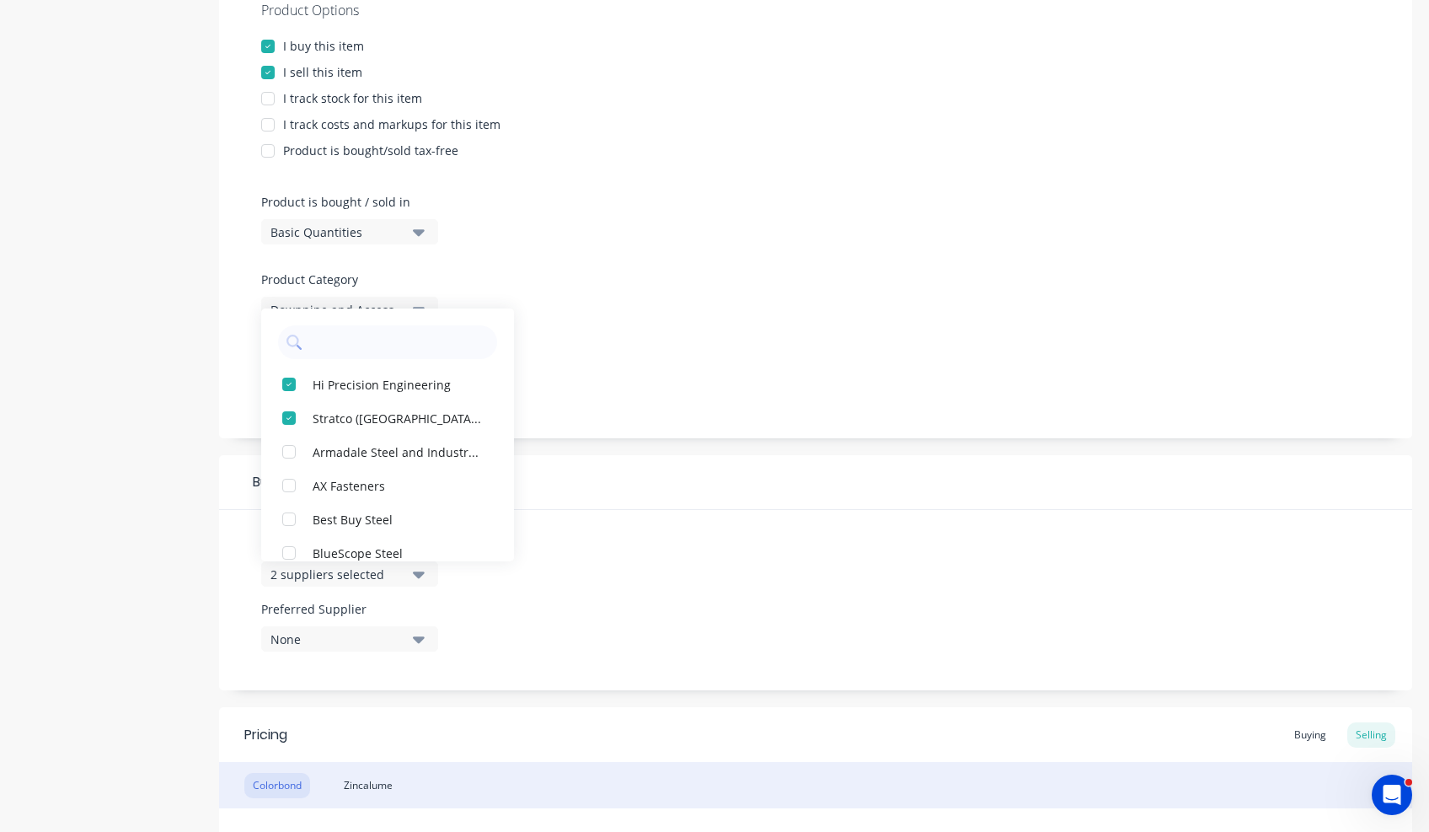
click at [131, 549] on div "Product details Collaborate Order History" at bounding box center [105, 421] width 177 height 1373
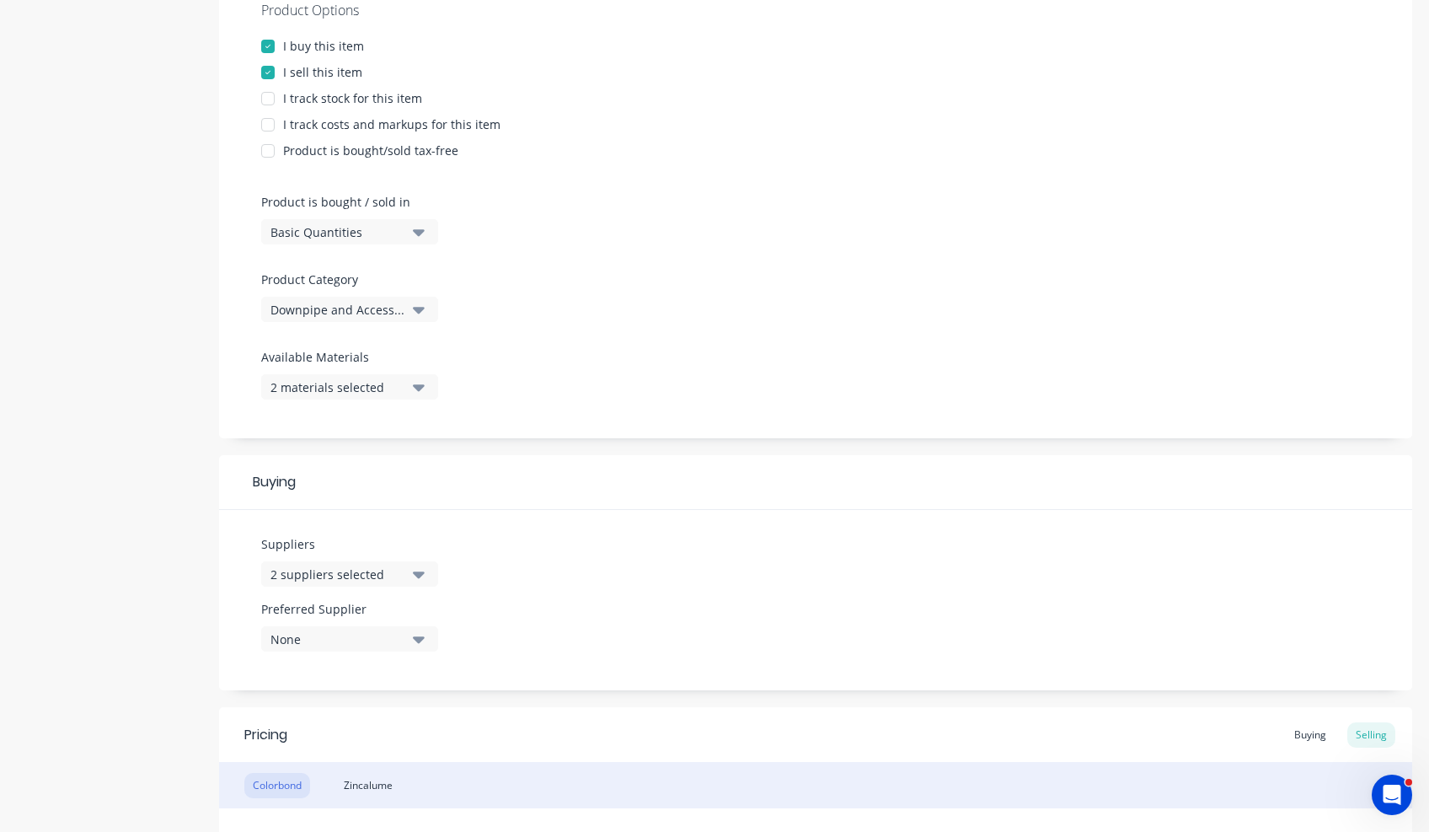
click at [382, 640] on div "None" at bounding box center [337, 639] width 135 height 18
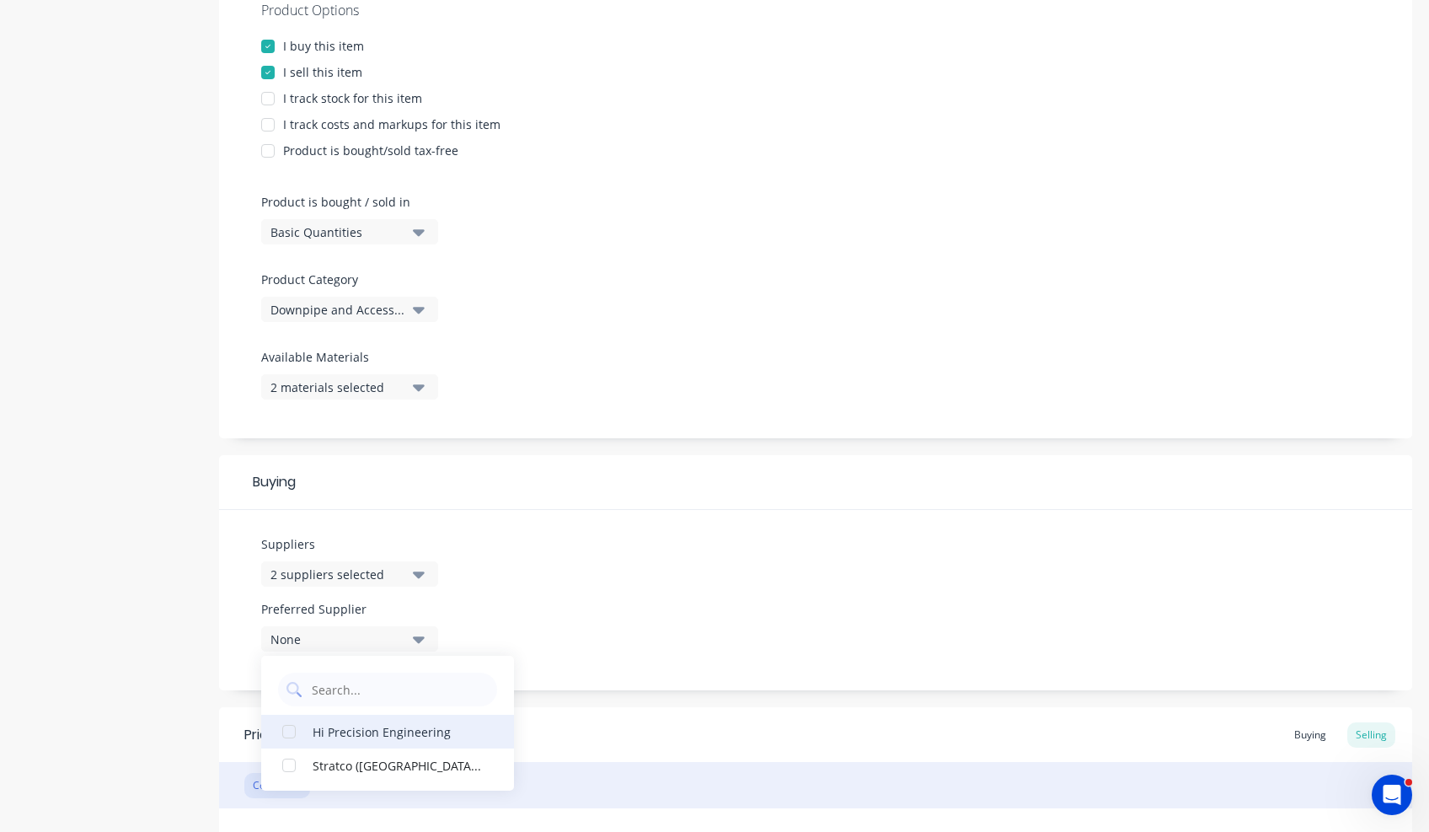
click at [352, 738] on div "Hi Precision Engineering" at bounding box center [397, 731] width 169 height 18
click at [161, 599] on div "Product details Collaborate Order History" at bounding box center [105, 421] width 177 height 1373
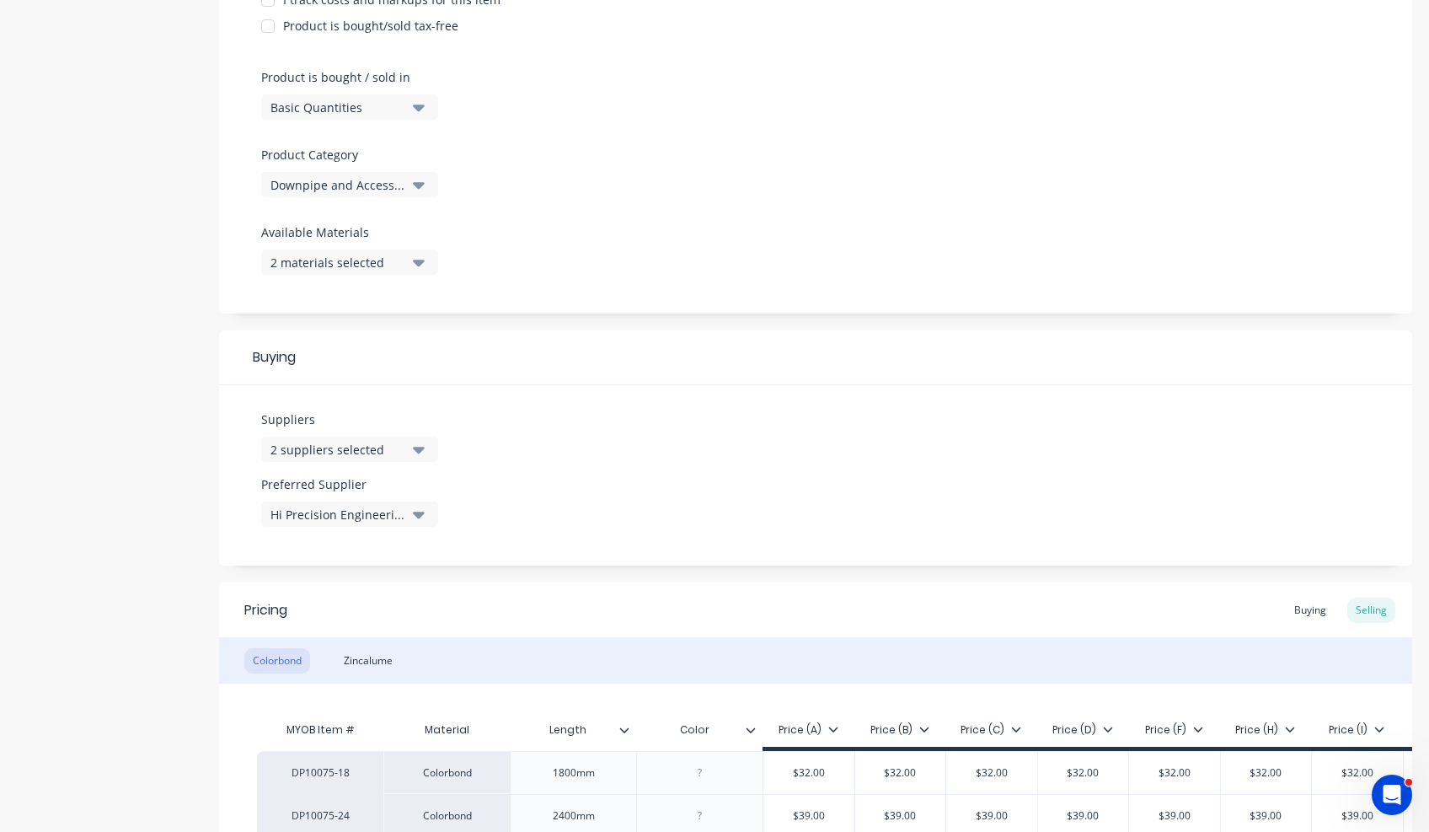
scroll to position [646, 0]
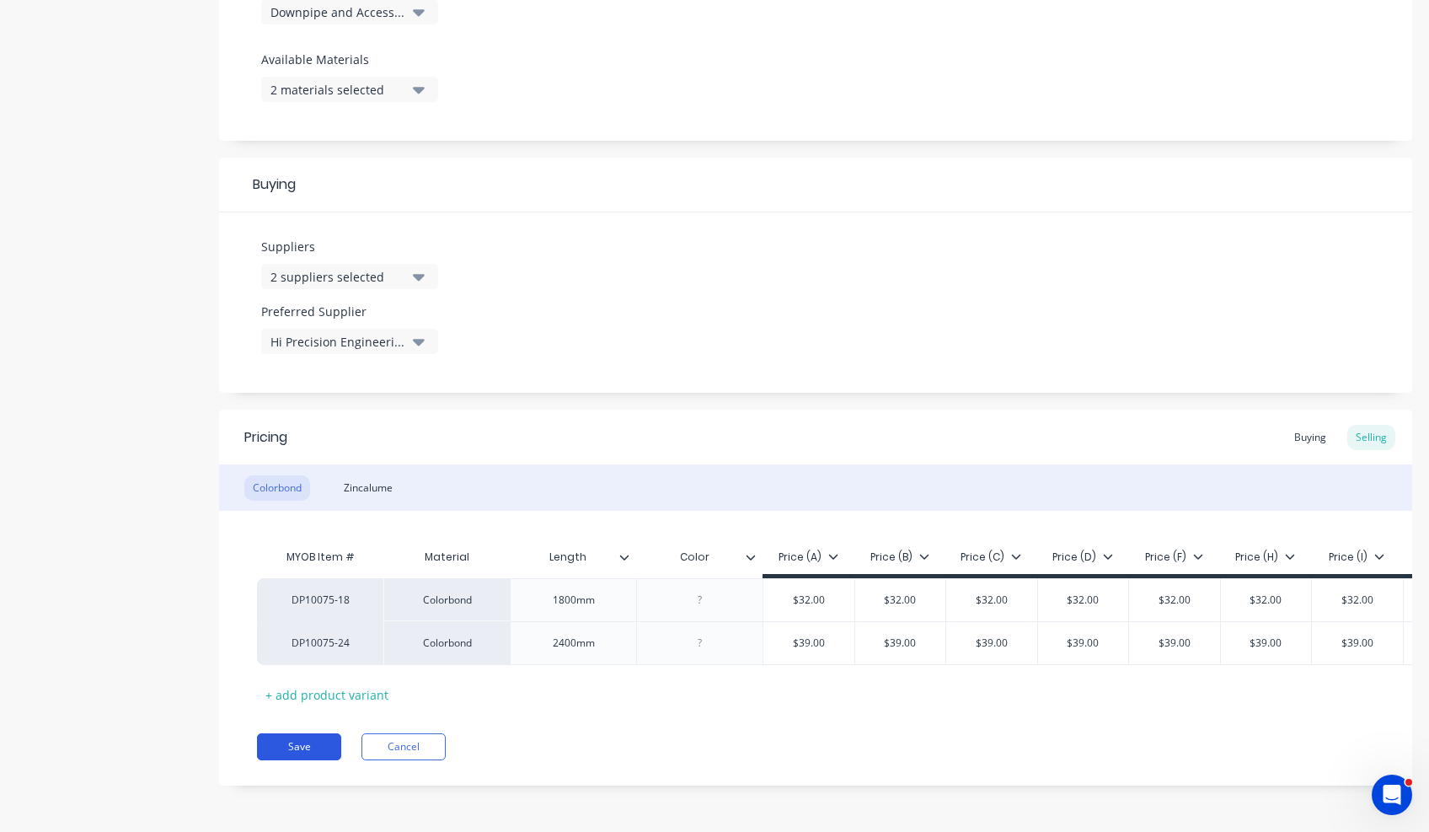
click at [303, 754] on button "Save" at bounding box center [299, 746] width 84 height 27
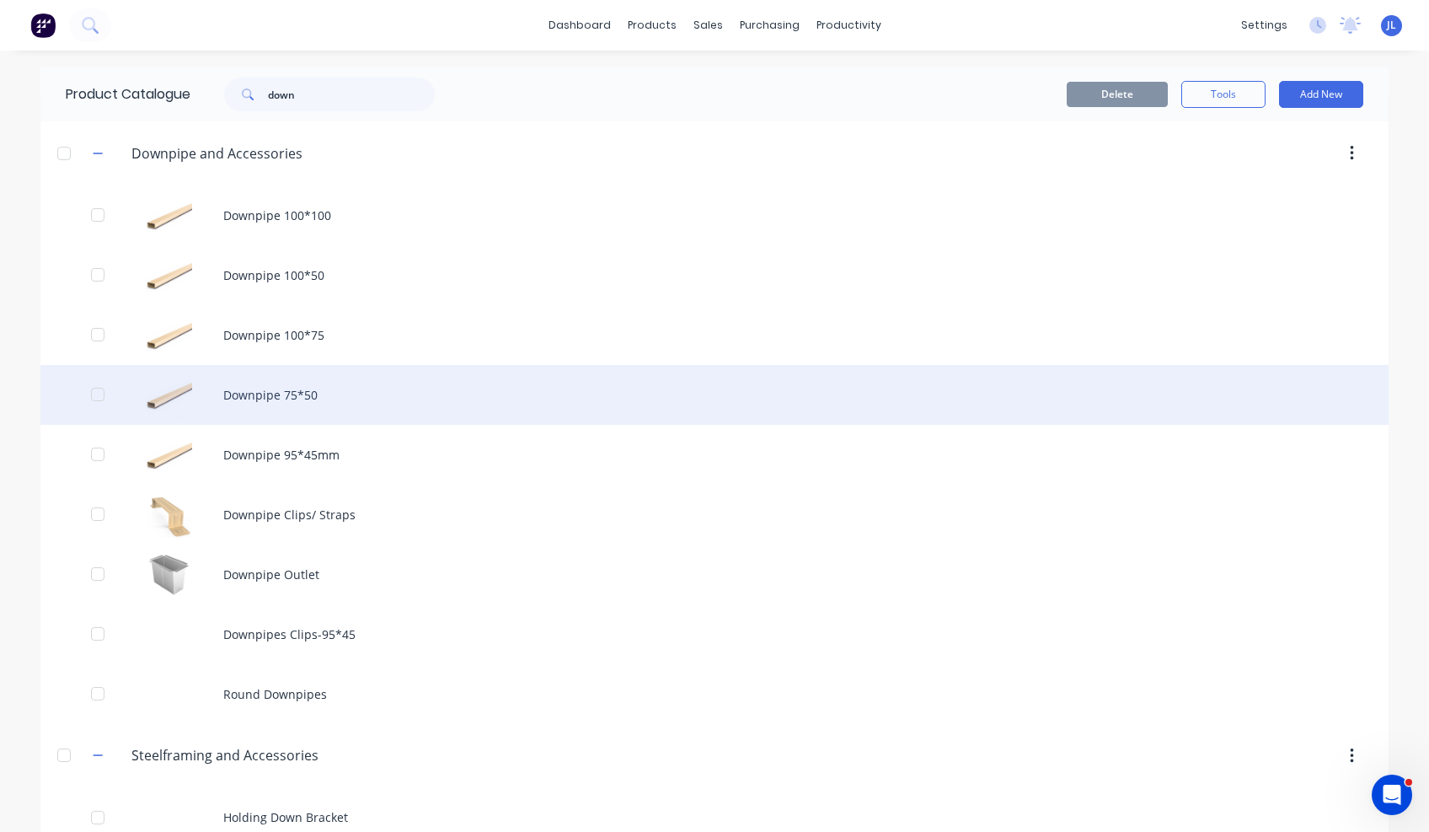
click at [327, 399] on div "Downpipe 75*50" at bounding box center [714, 395] width 1348 height 60
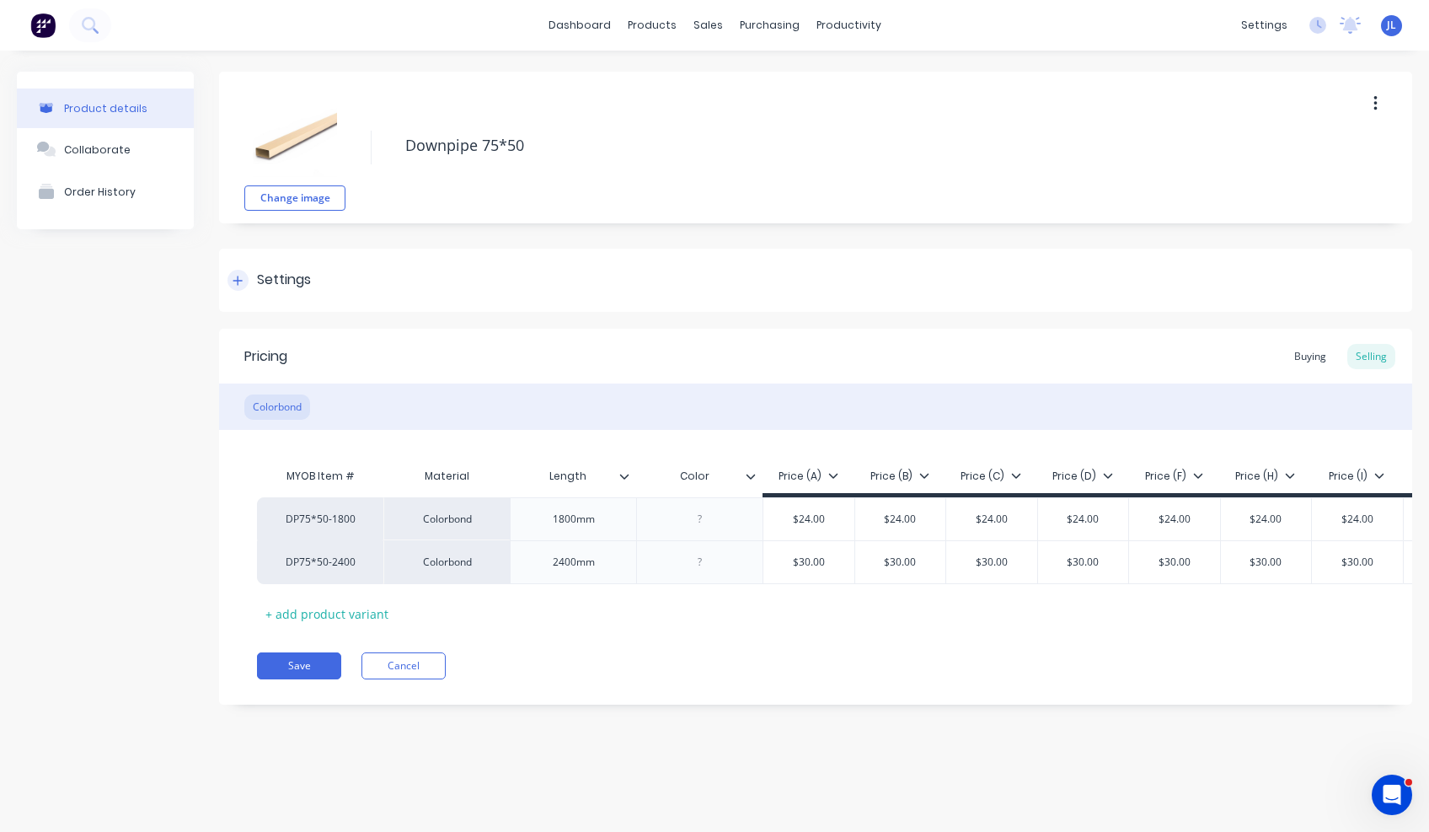
click at [234, 288] on div at bounding box center [237, 280] width 21 height 21
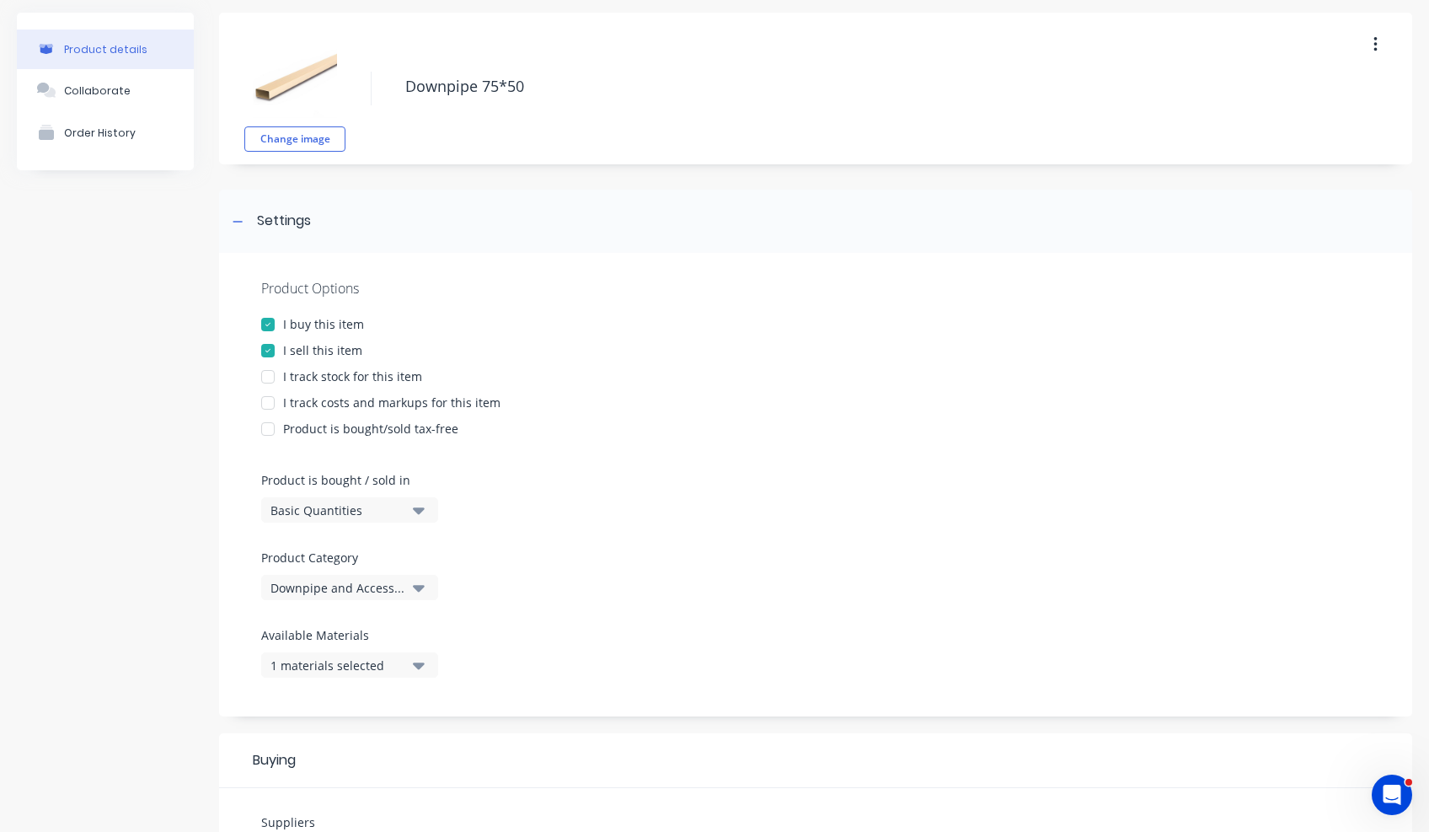
scroll to position [337, 0]
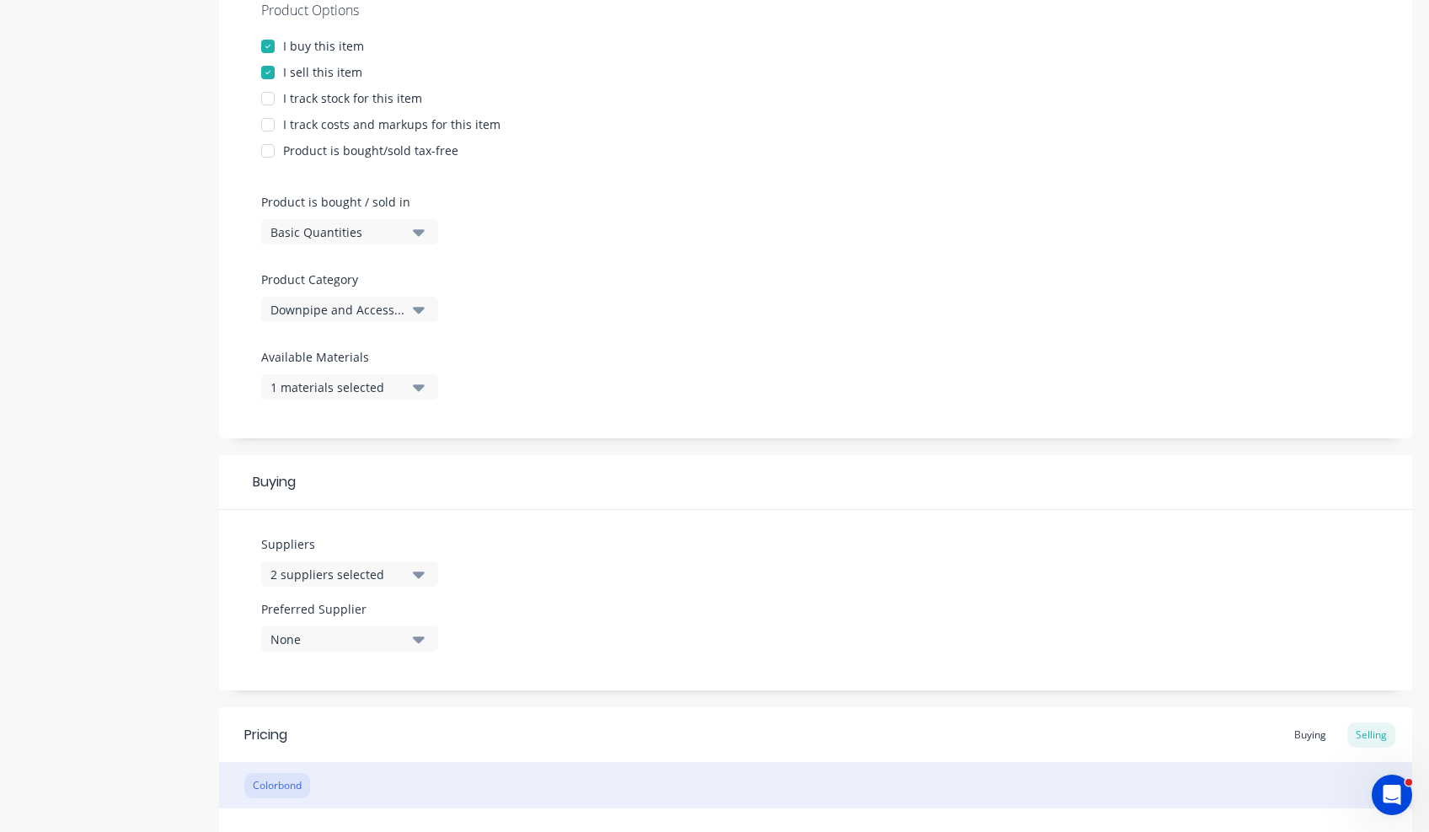
click at [359, 646] on div "None" at bounding box center [337, 639] width 135 height 18
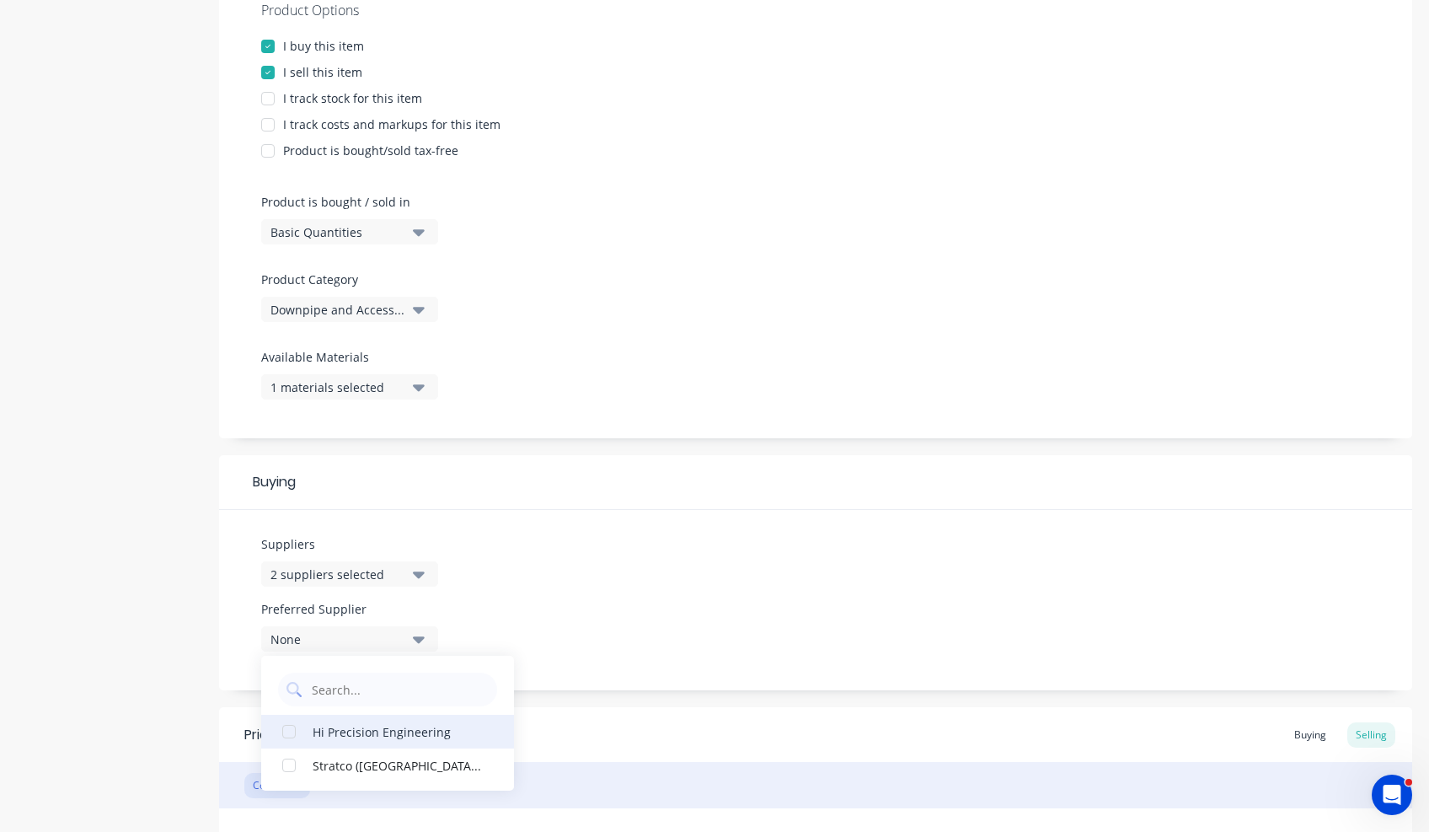
click at [319, 737] on div "Hi Precision Engineering" at bounding box center [397, 731] width 169 height 18
click at [172, 700] on div "Product details Collaborate Order History" at bounding box center [105, 421] width 177 height 1373
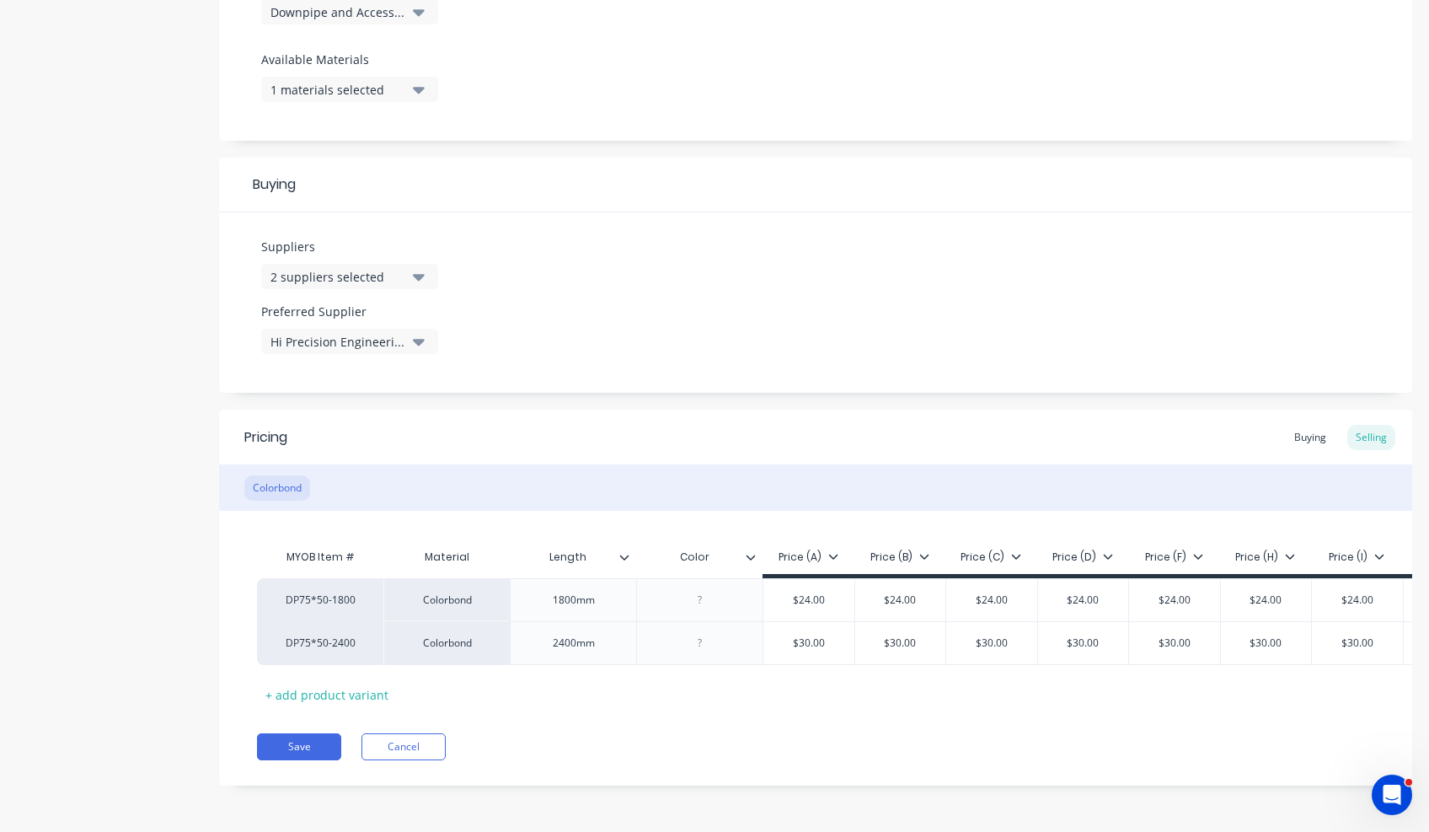
scroll to position [646, 0]
click at [303, 749] on button "Save" at bounding box center [299, 746] width 84 height 27
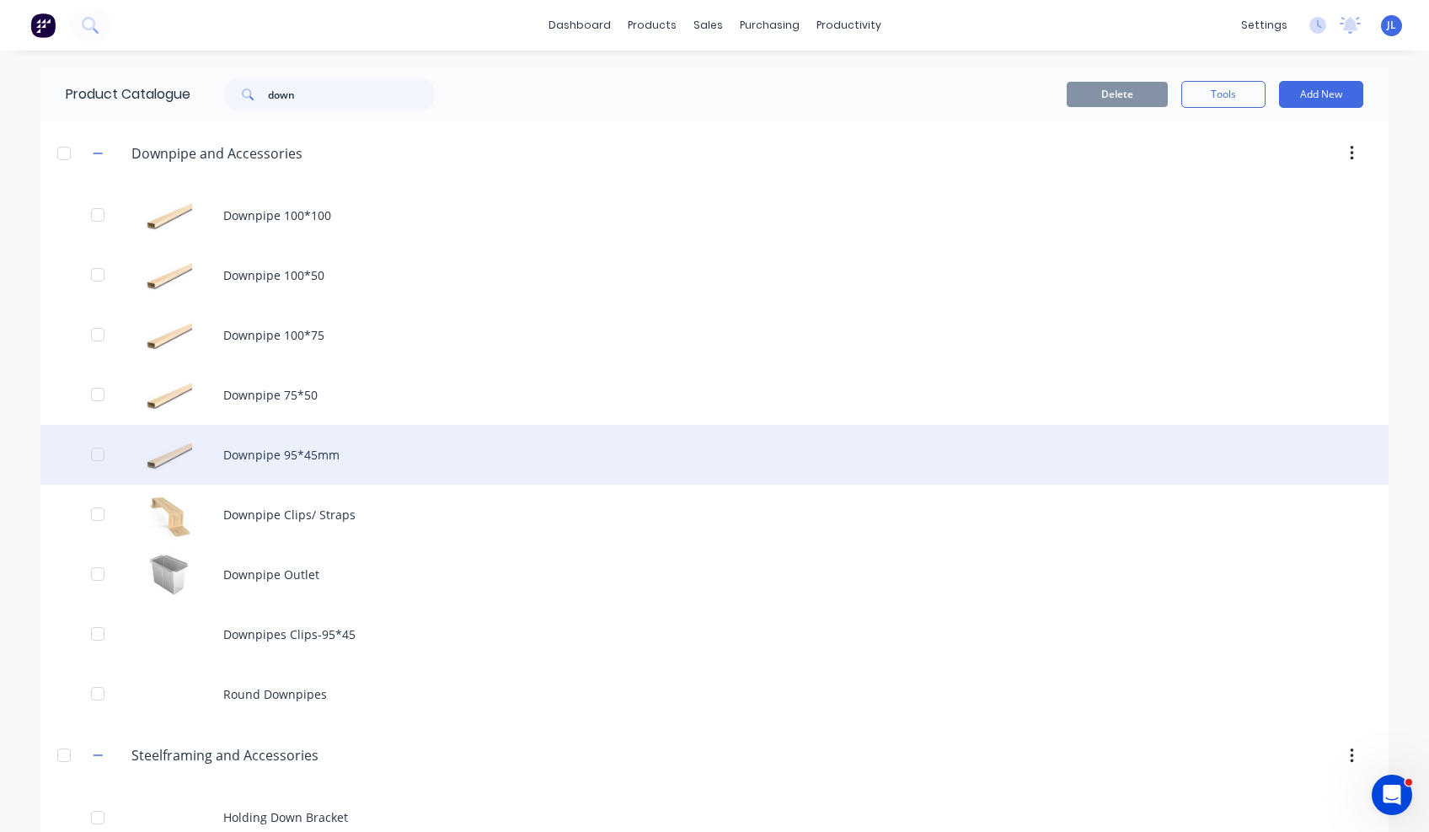
click at [283, 456] on div "Downpipe 95*45mm" at bounding box center [714, 455] width 1348 height 60
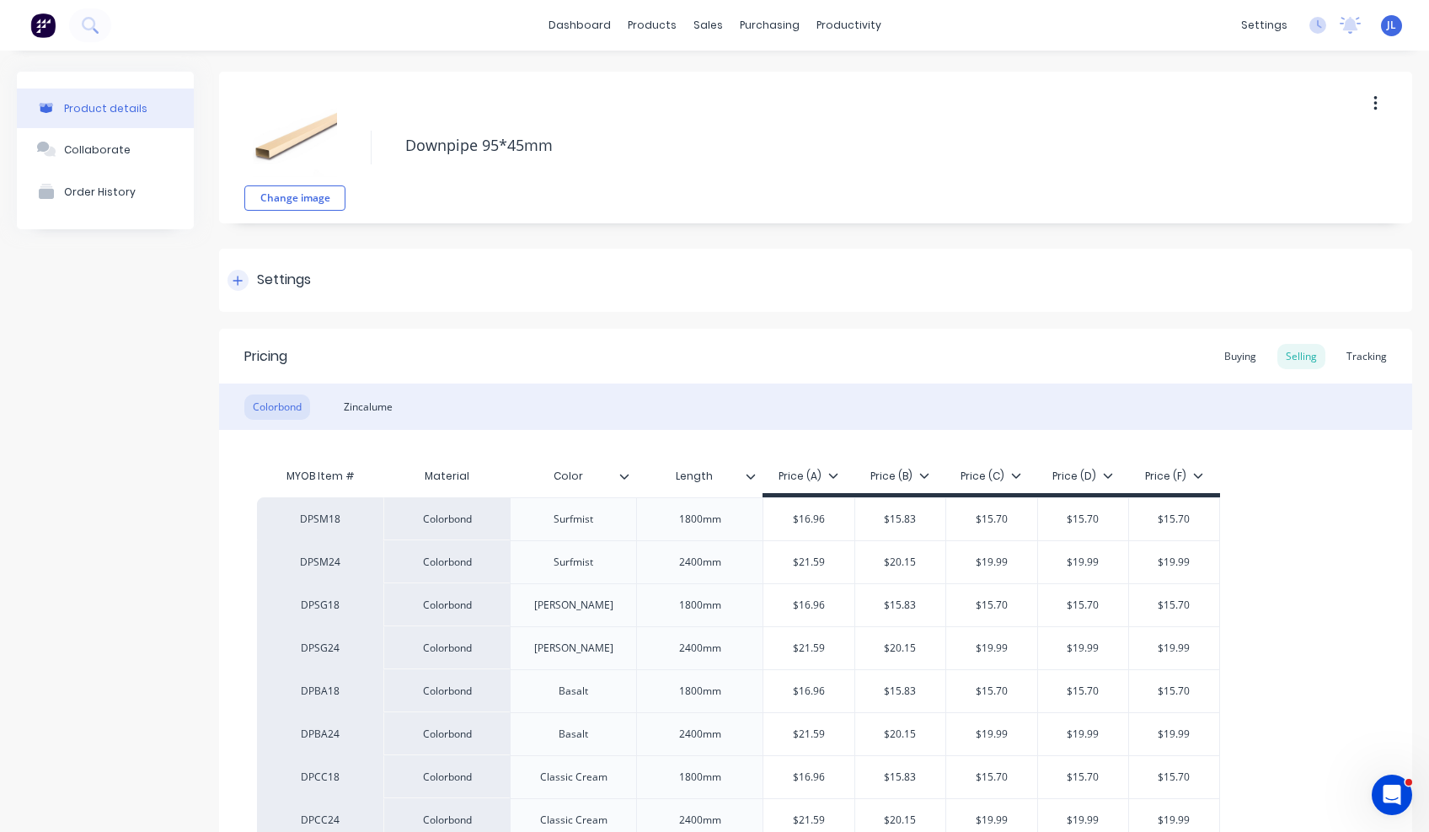
click at [238, 281] on icon at bounding box center [237, 280] width 9 height 9
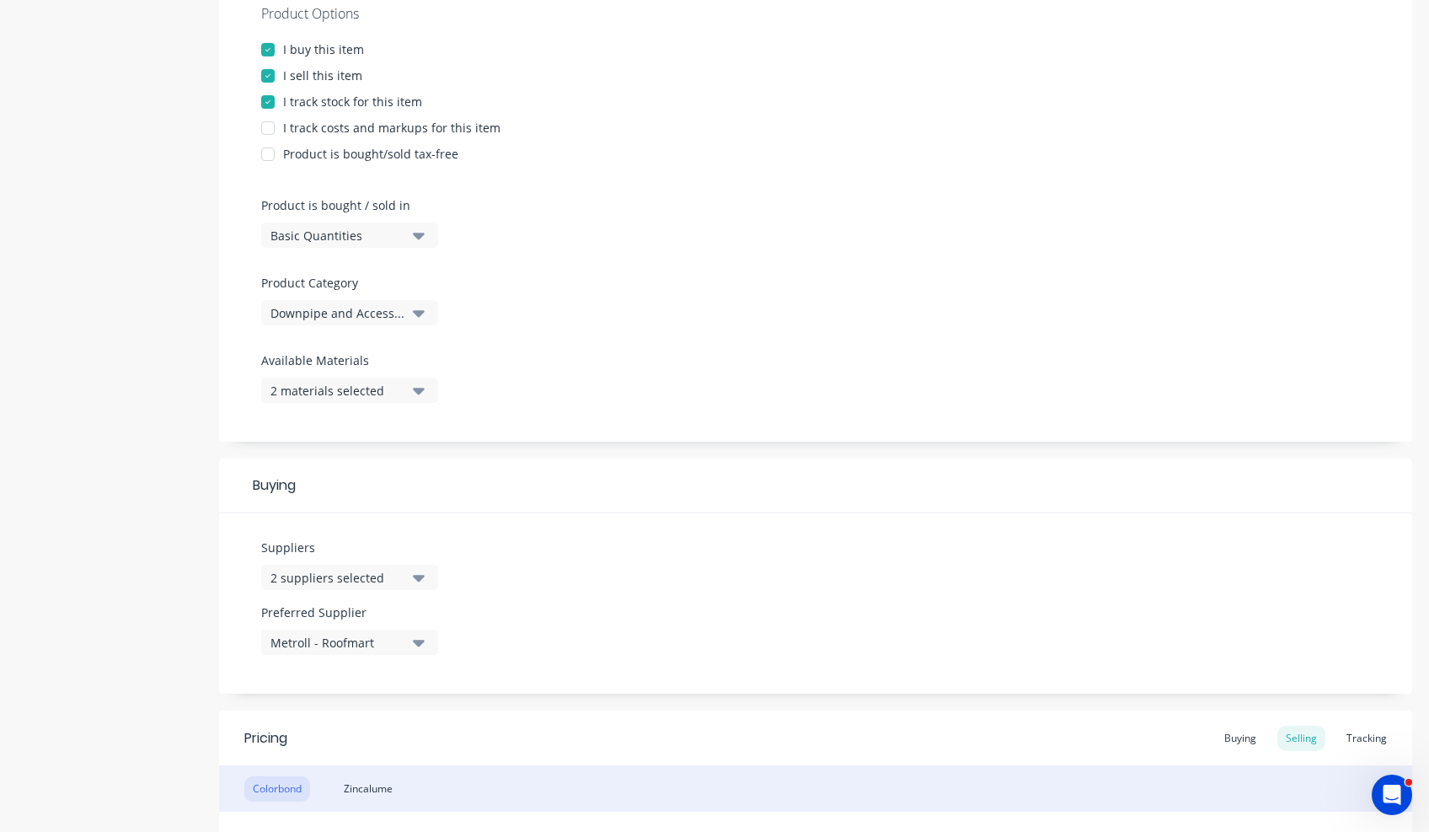
scroll to position [337, 0]
click at [333, 640] on div "Metroll - Roofmart" at bounding box center [337, 639] width 135 height 18
click at [290, 763] on div "button" at bounding box center [289, 765] width 34 height 34
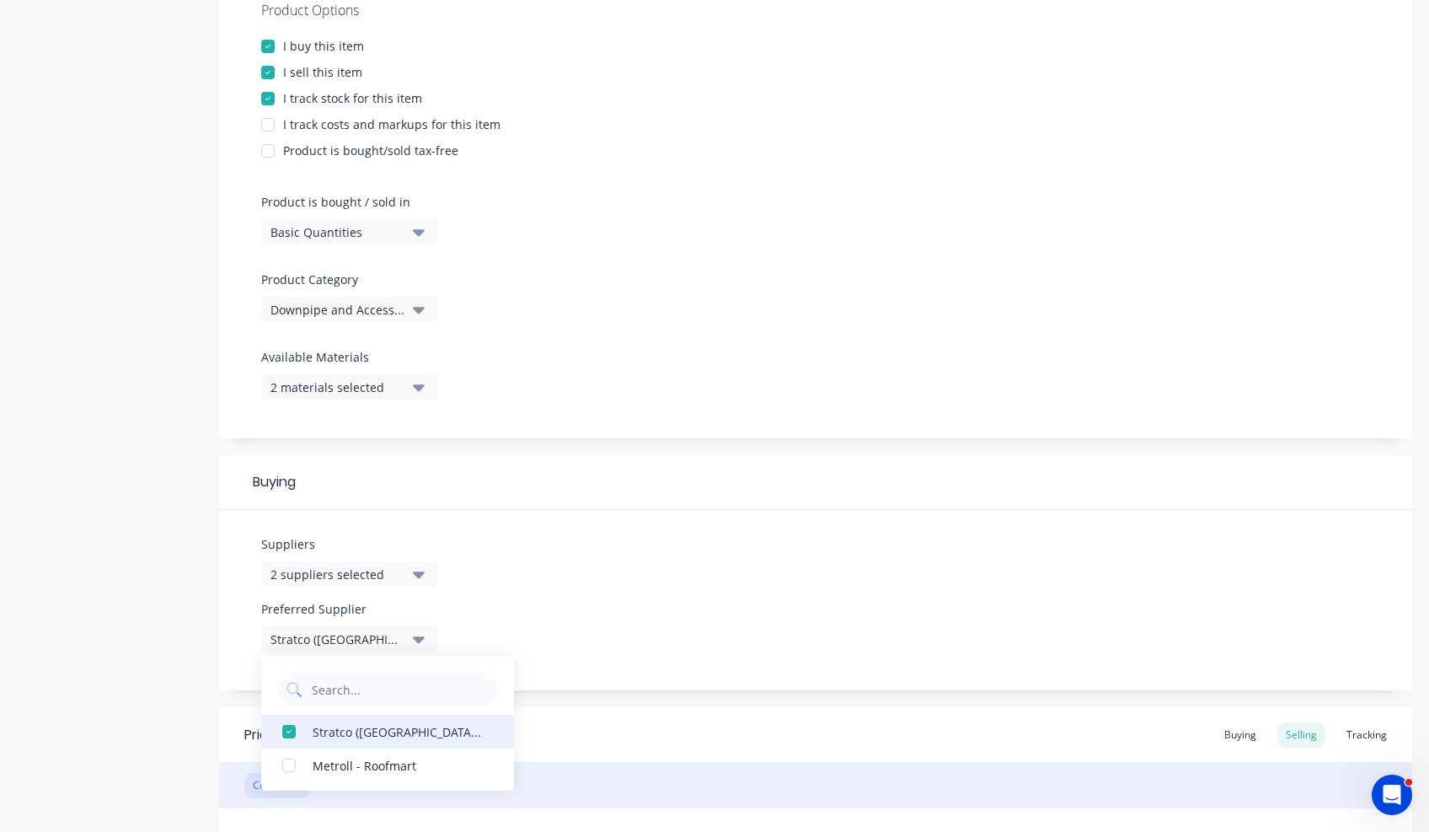
click at [289, 731] on div "button" at bounding box center [289, 732] width 34 height 34
click at [283, 761] on div "button" at bounding box center [289, 765] width 34 height 34
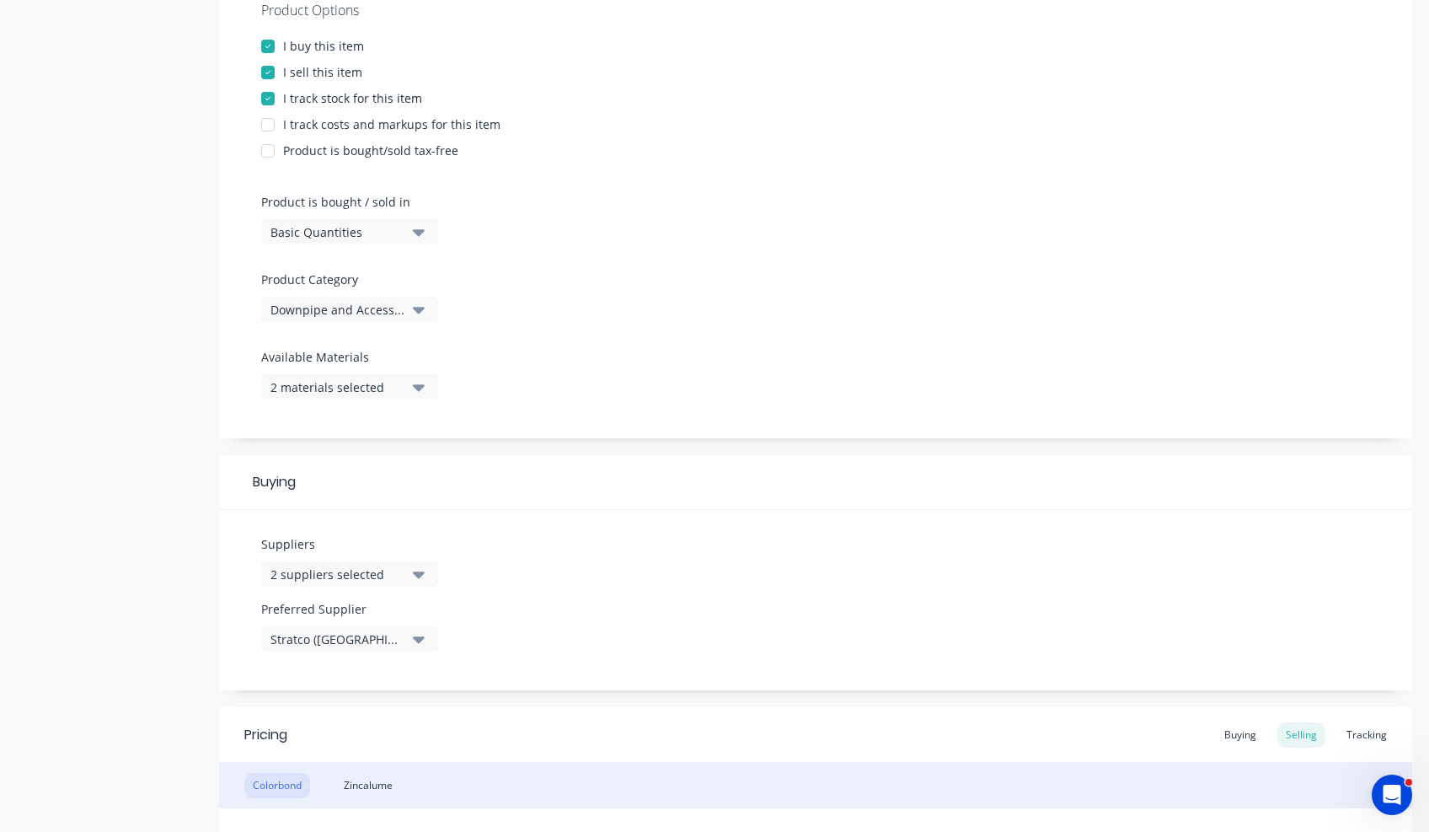
click at [335, 575] on div "2 suppliers selected" at bounding box center [337, 574] width 135 height 18
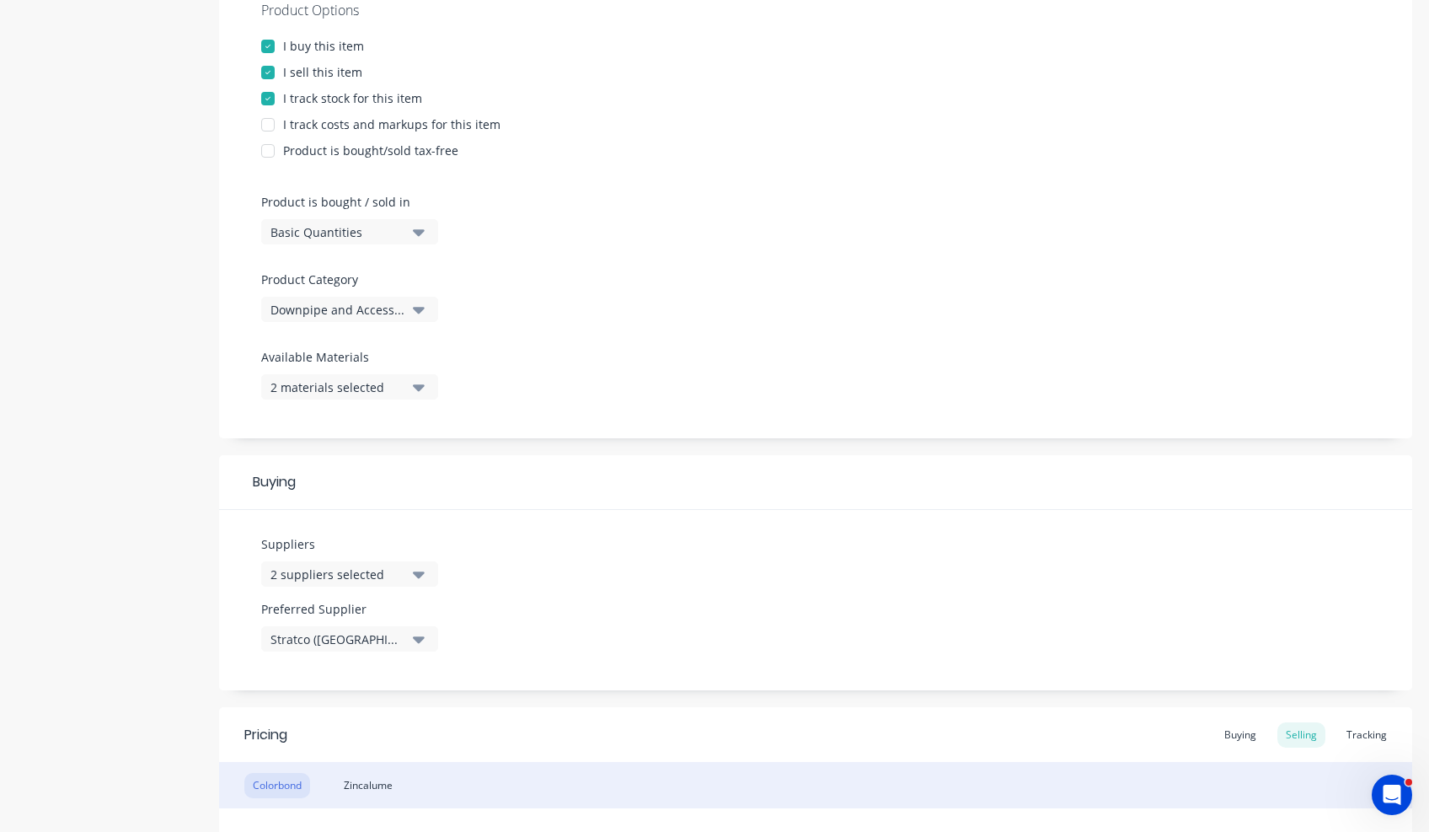
click at [336, 569] on div "2 suppliers selected" at bounding box center [337, 574] width 135 height 18
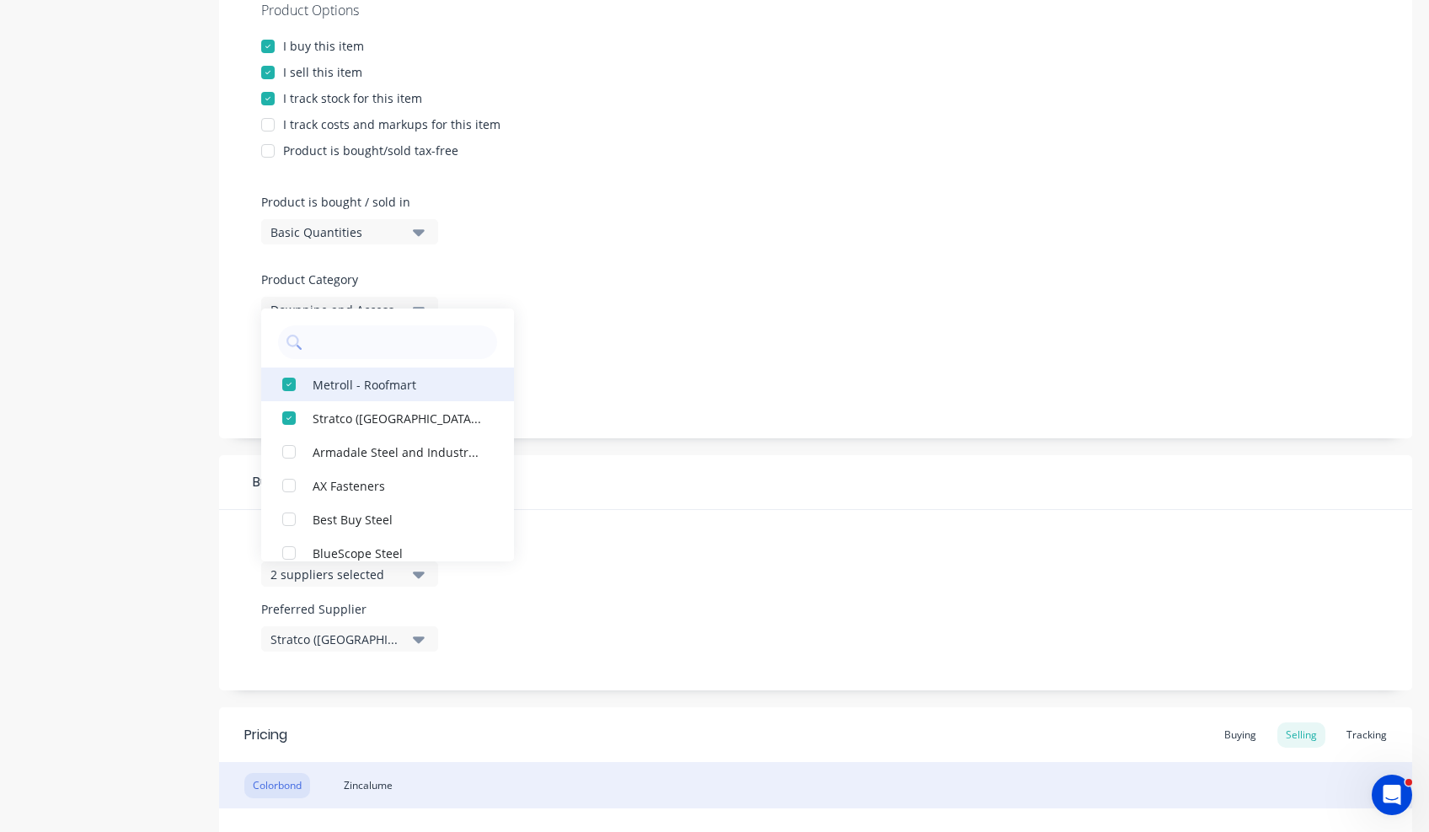
click at [290, 383] on div "button" at bounding box center [289, 384] width 34 height 34
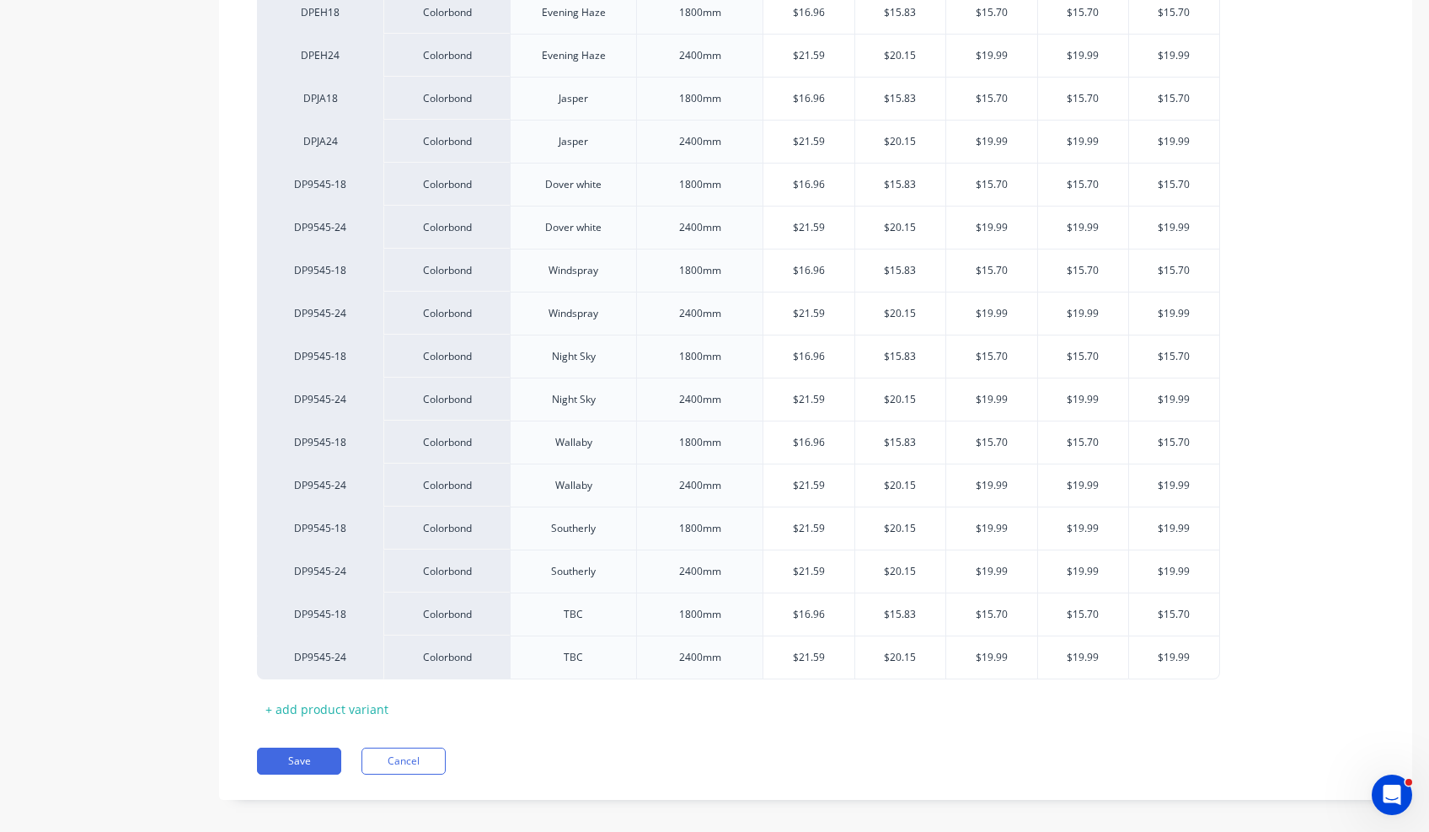
scroll to position [2346, 0]
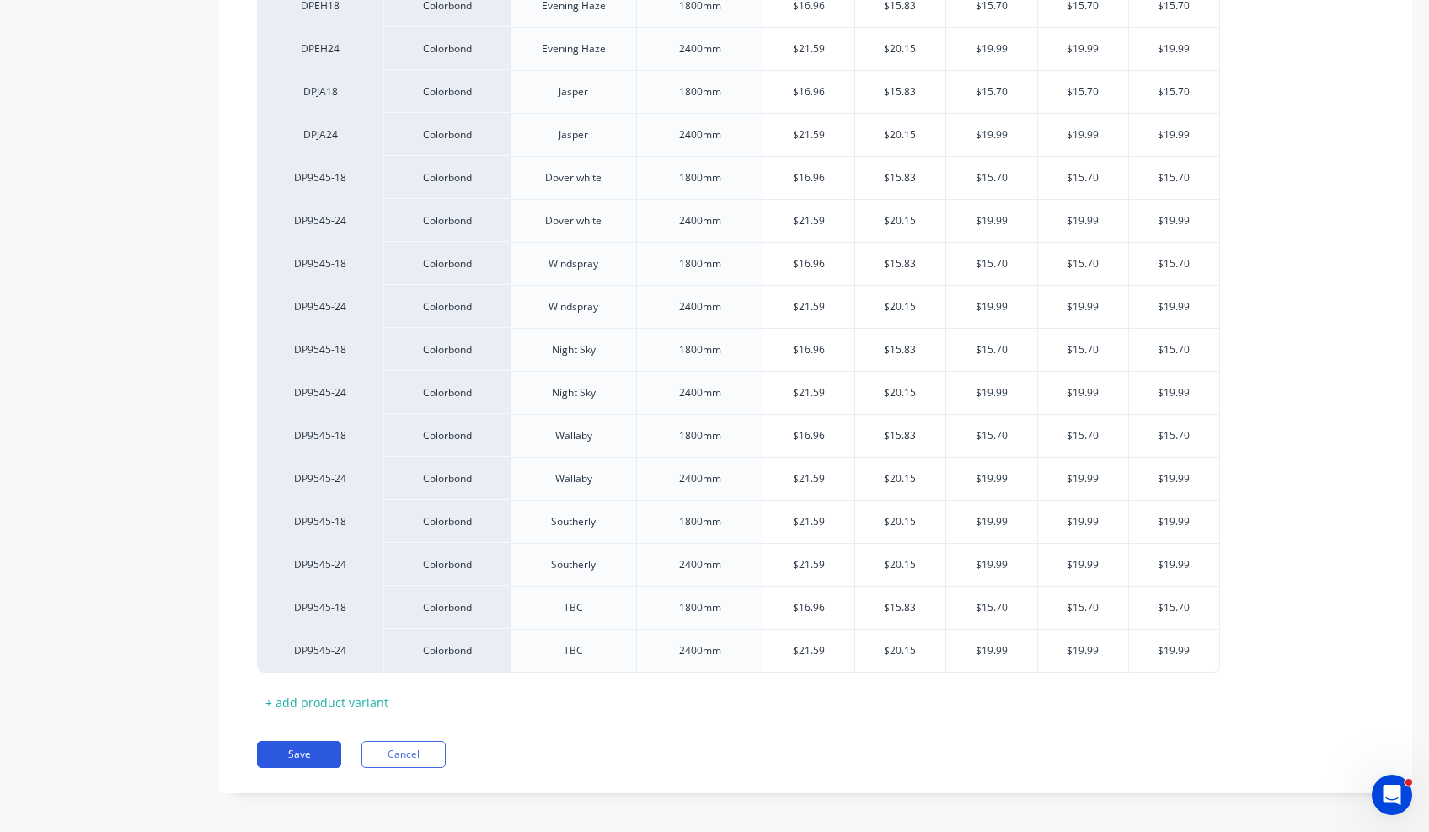
click at [293, 745] on button "Save" at bounding box center [299, 754] width 84 height 27
type textarea "x"
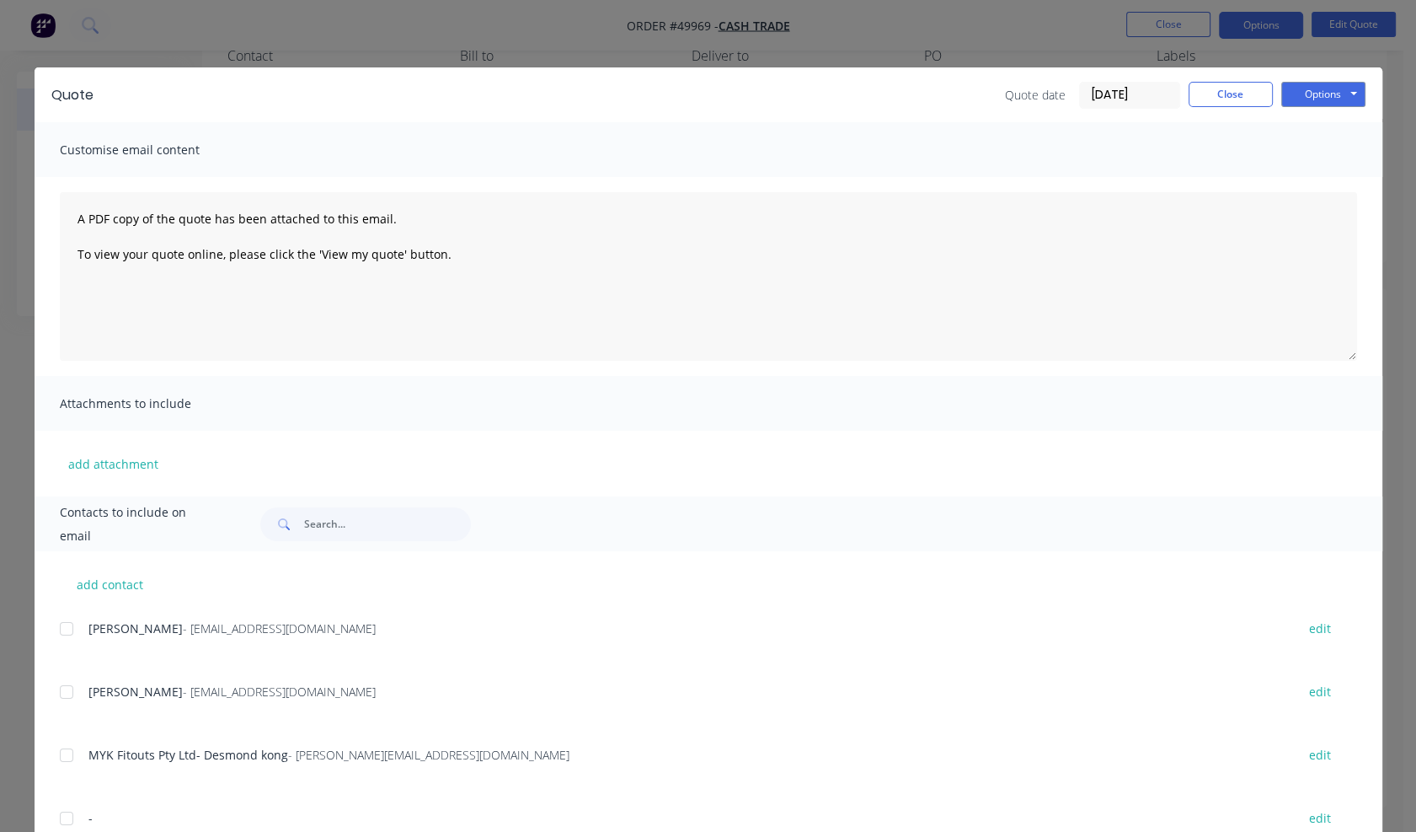
scroll to position [163, 0]
